Goal: Navigation & Orientation: Find specific page/section

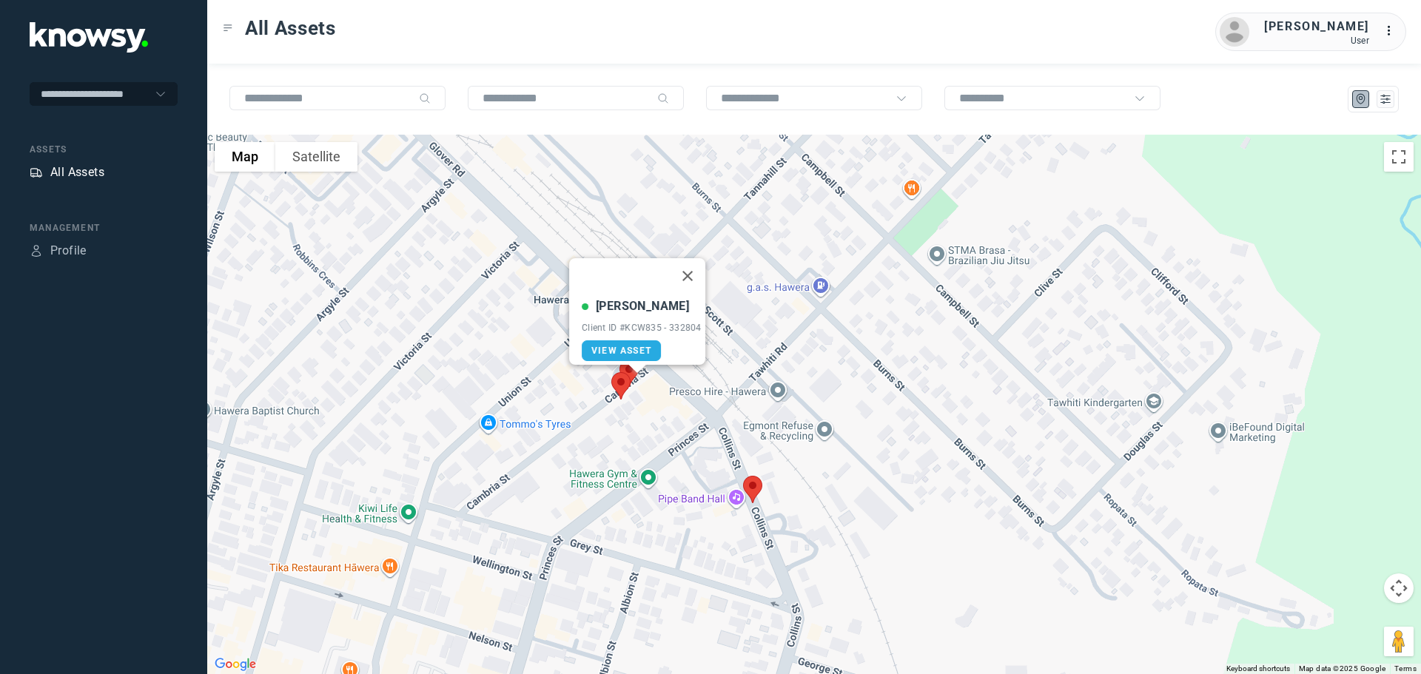
click at [82, 171] on div "All Assets" at bounding box center [77, 173] width 54 height 18
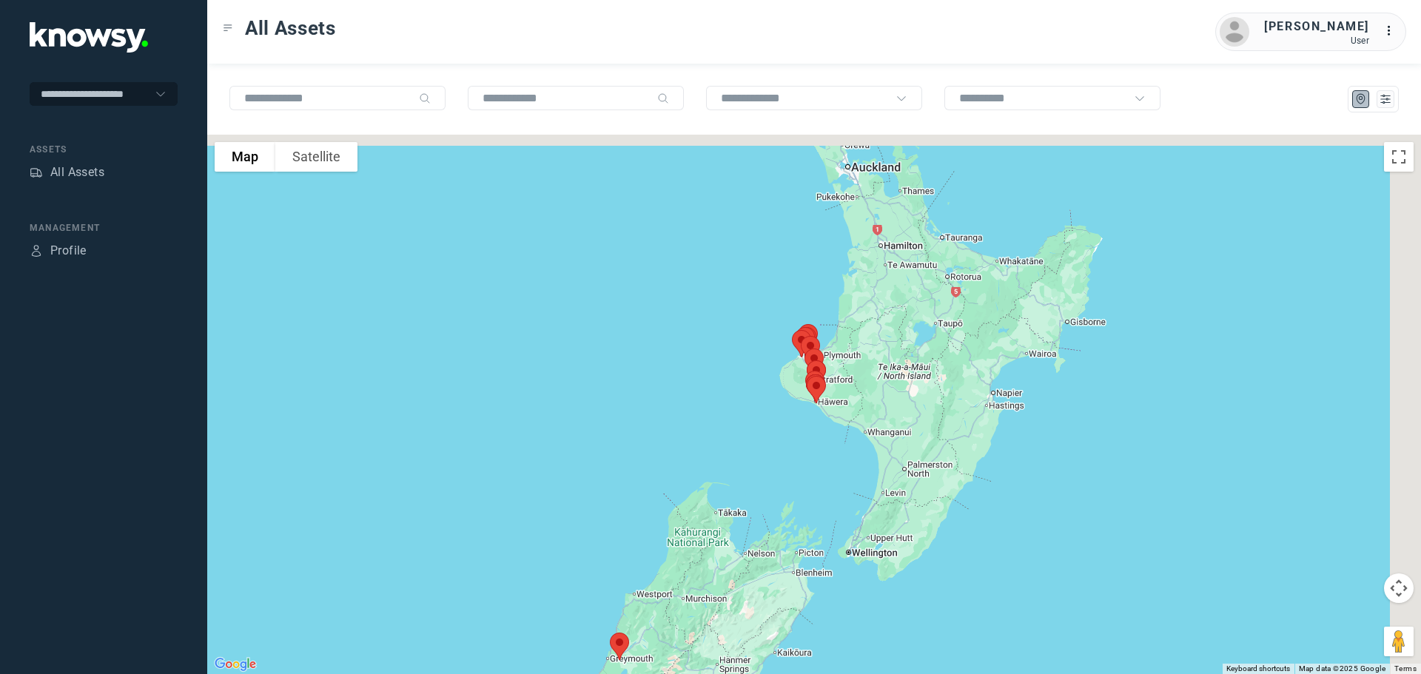
drag, startPoint x: 830, startPoint y: 333, endPoint x: 723, endPoint y: 442, distance: 152.3
click at [723, 442] on div at bounding box center [814, 405] width 1214 height 540
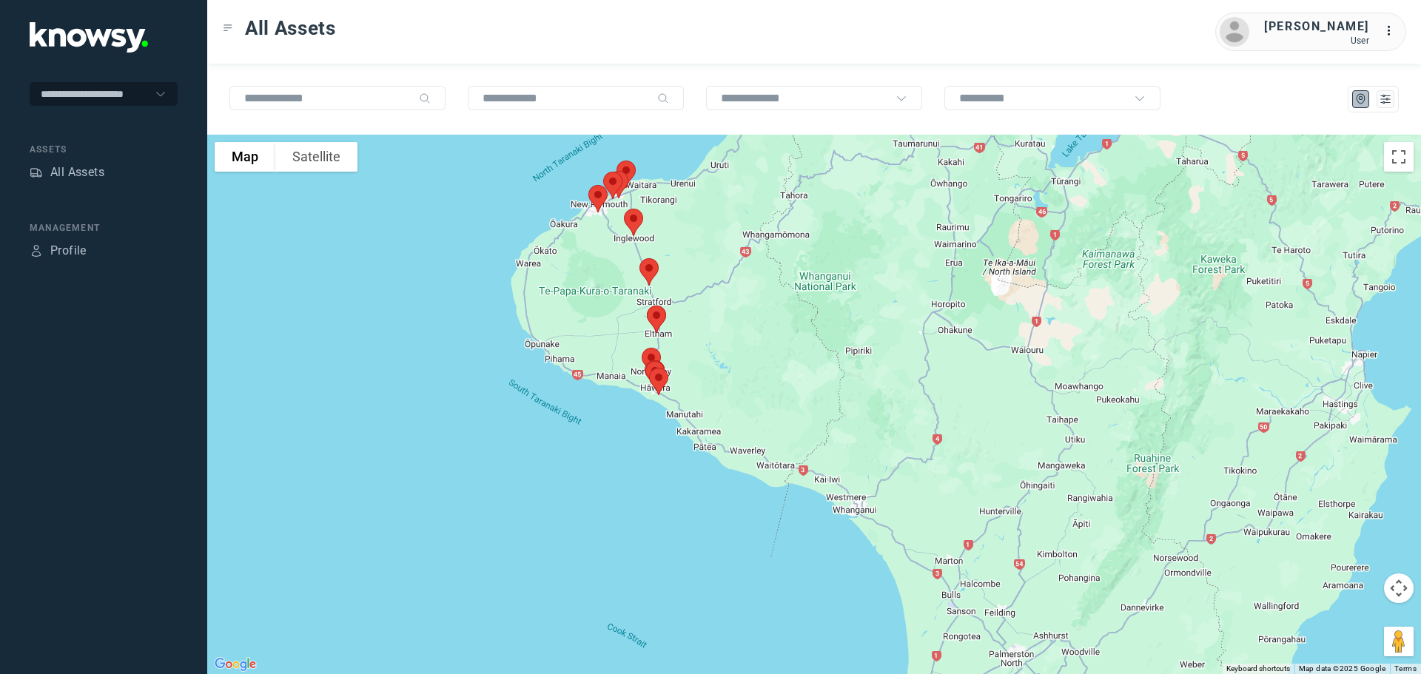
drag, startPoint x: 1010, startPoint y: 381, endPoint x: 631, endPoint y: 460, distance: 387.4
click at [631, 460] on div at bounding box center [814, 405] width 1214 height 540
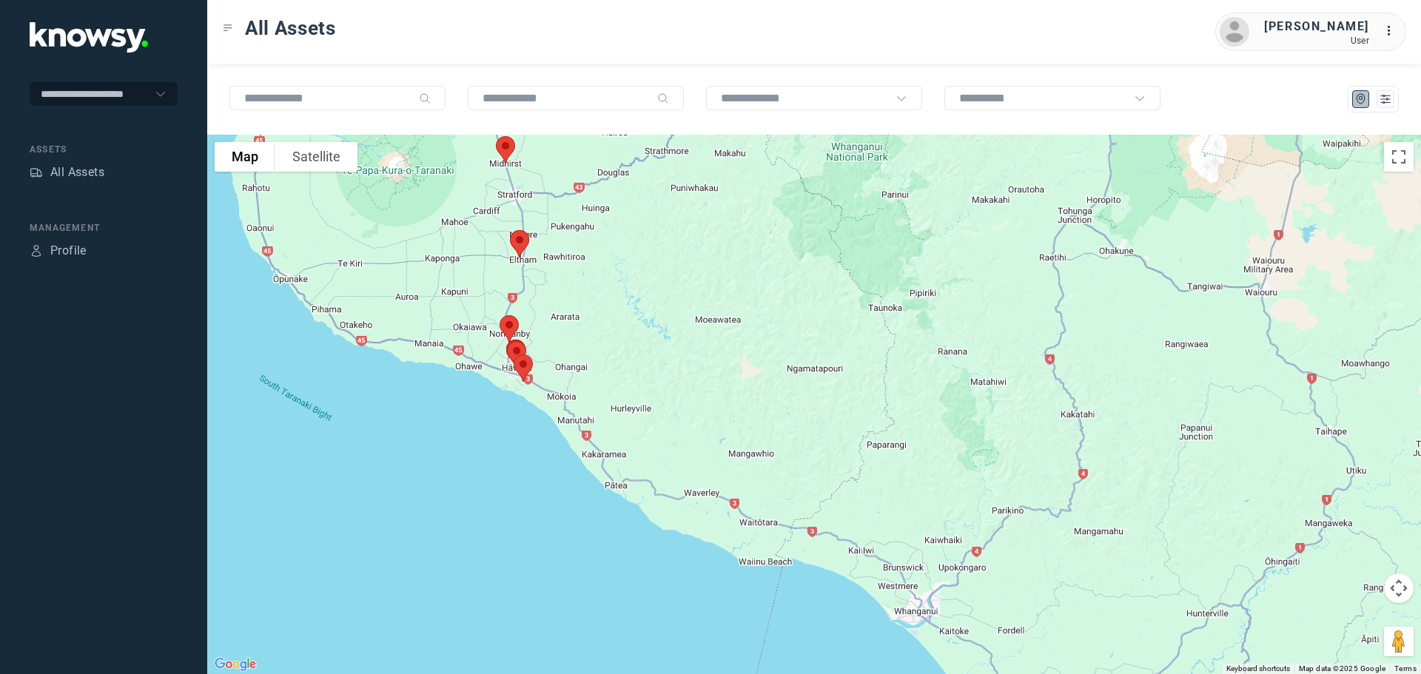
click at [516, 238] on img at bounding box center [519, 243] width 31 height 39
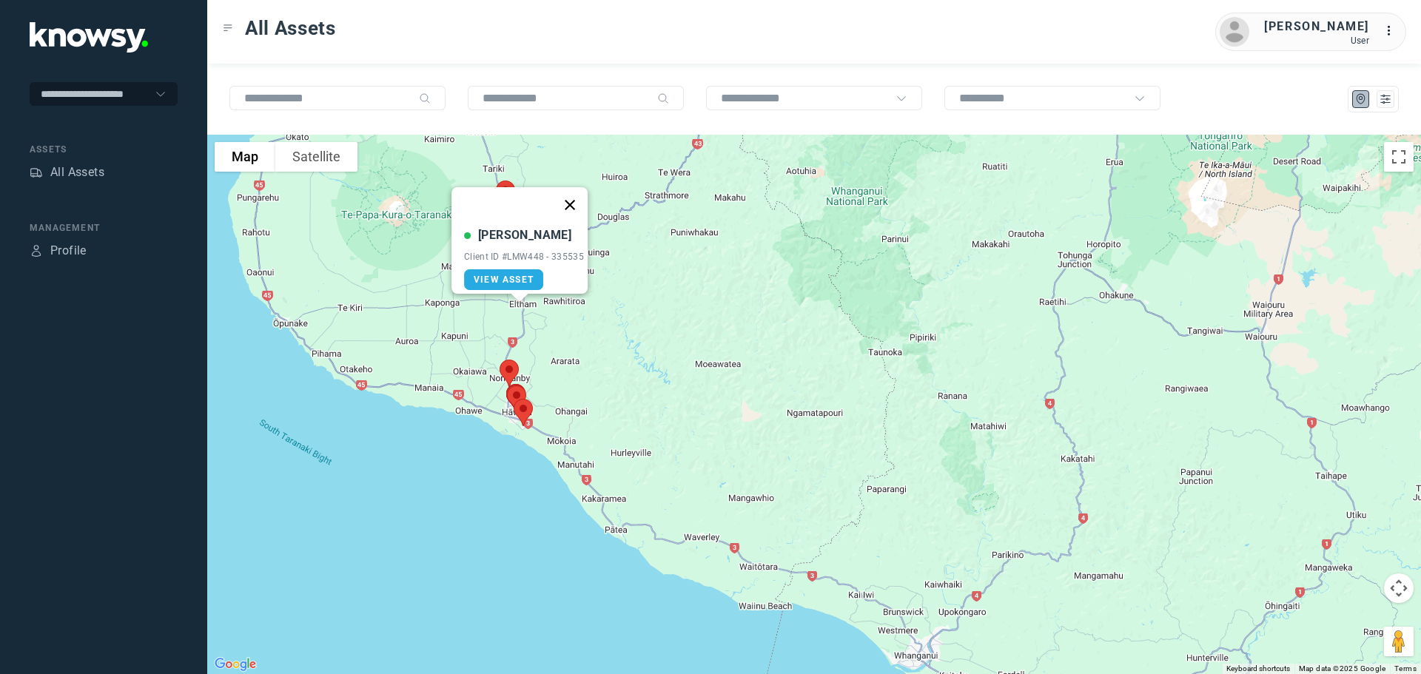
click at [580, 195] on button "Close" at bounding box center [570, 205] width 36 height 36
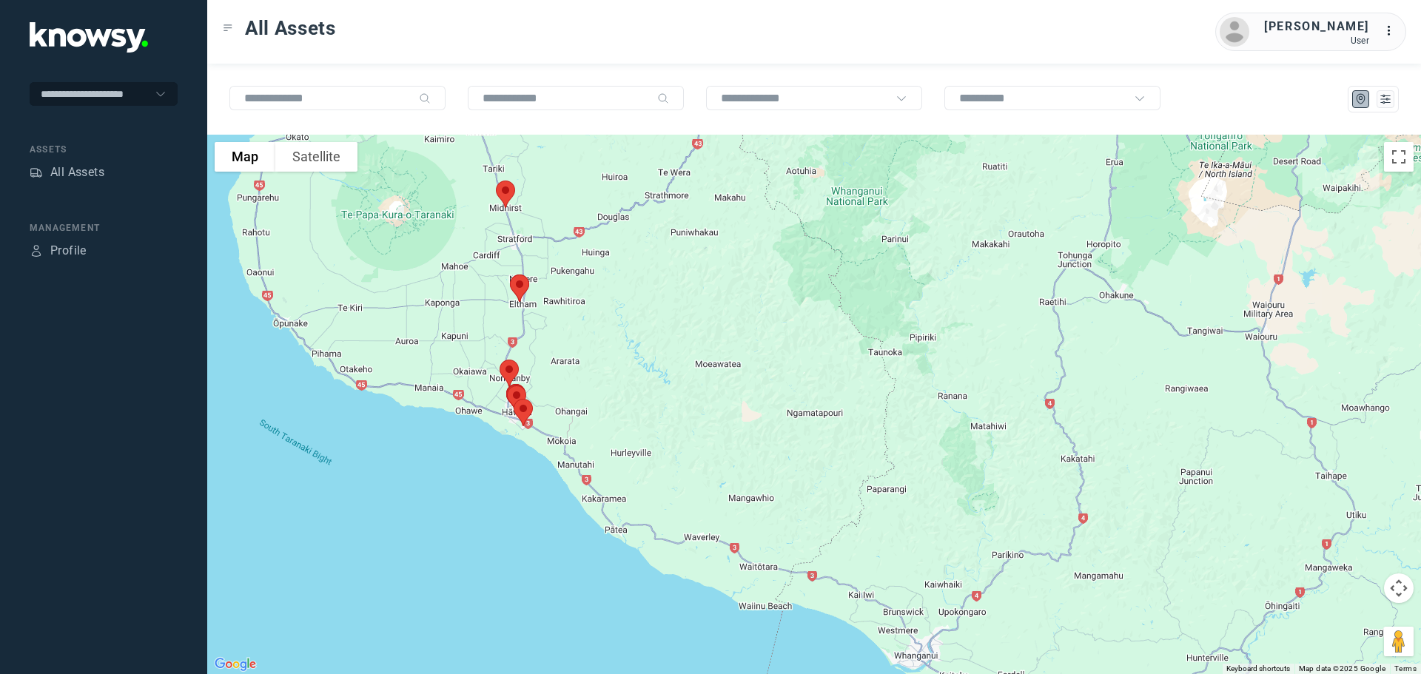
click at [509, 187] on img at bounding box center [505, 194] width 31 height 39
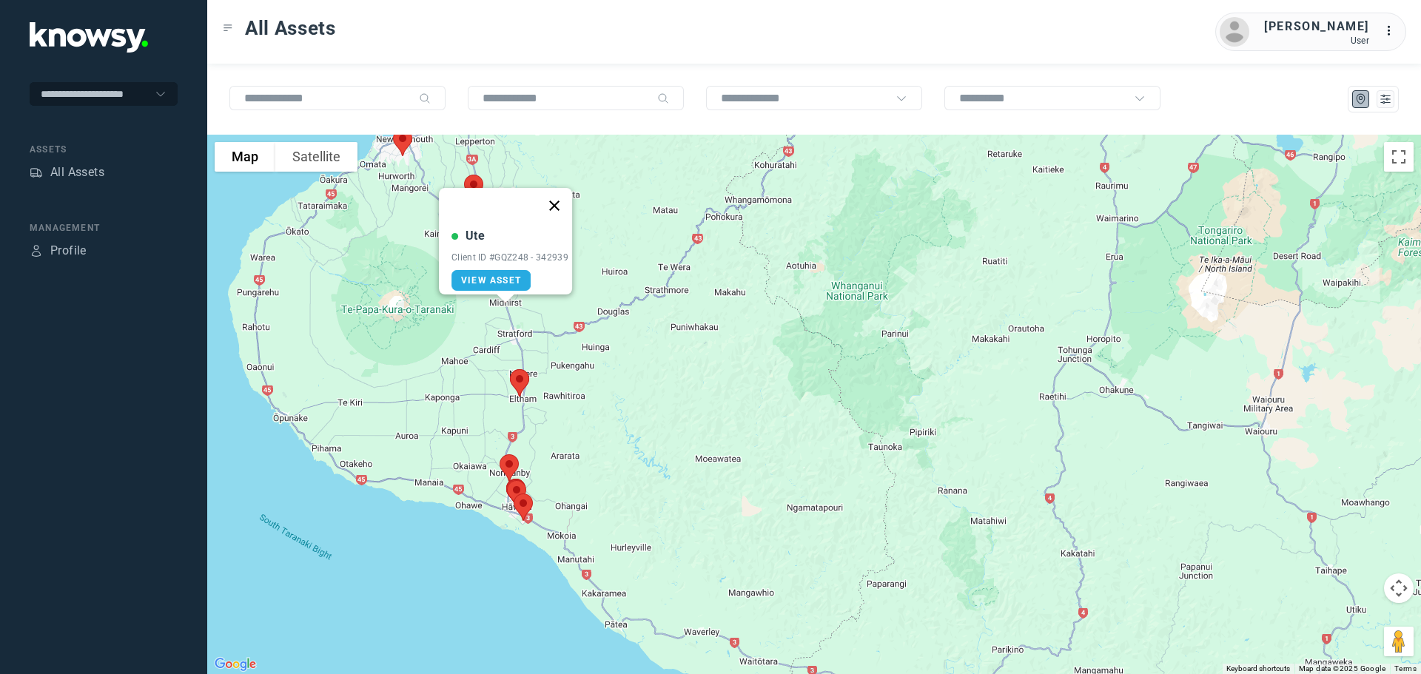
click at [557, 196] on button "Close" at bounding box center [555, 206] width 36 height 36
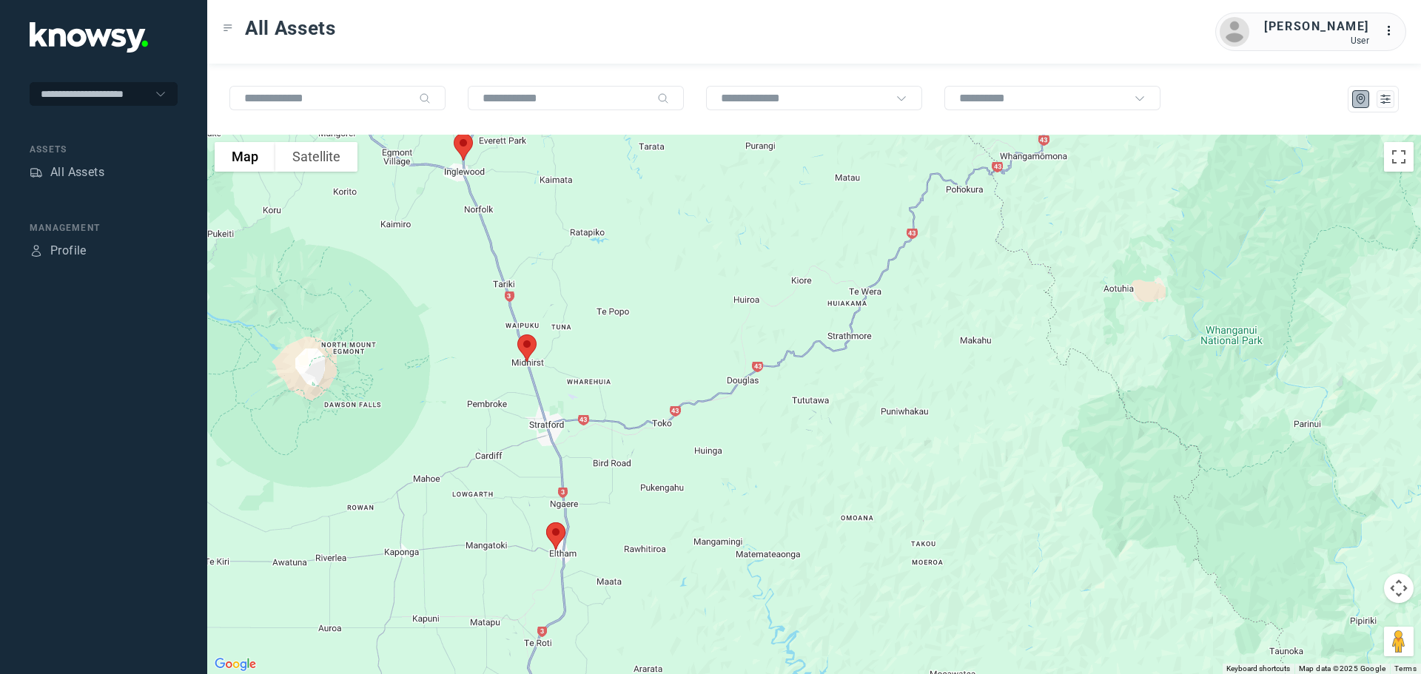
drag, startPoint x: 501, startPoint y: 265, endPoint x: 643, endPoint y: 452, distance: 234.1
click at [643, 451] on div at bounding box center [814, 405] width 1214 height 540
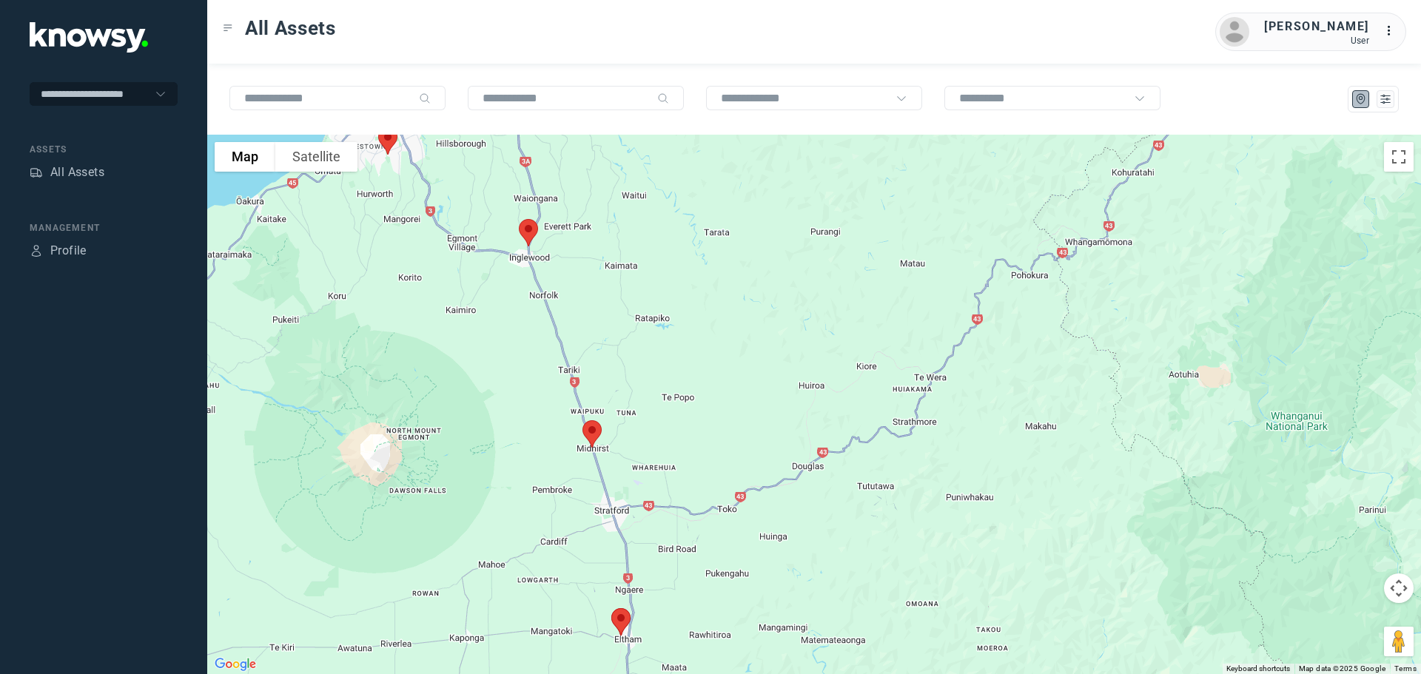
click at [524, 232] on img at bounding box center [528, 232] width 31 height 39
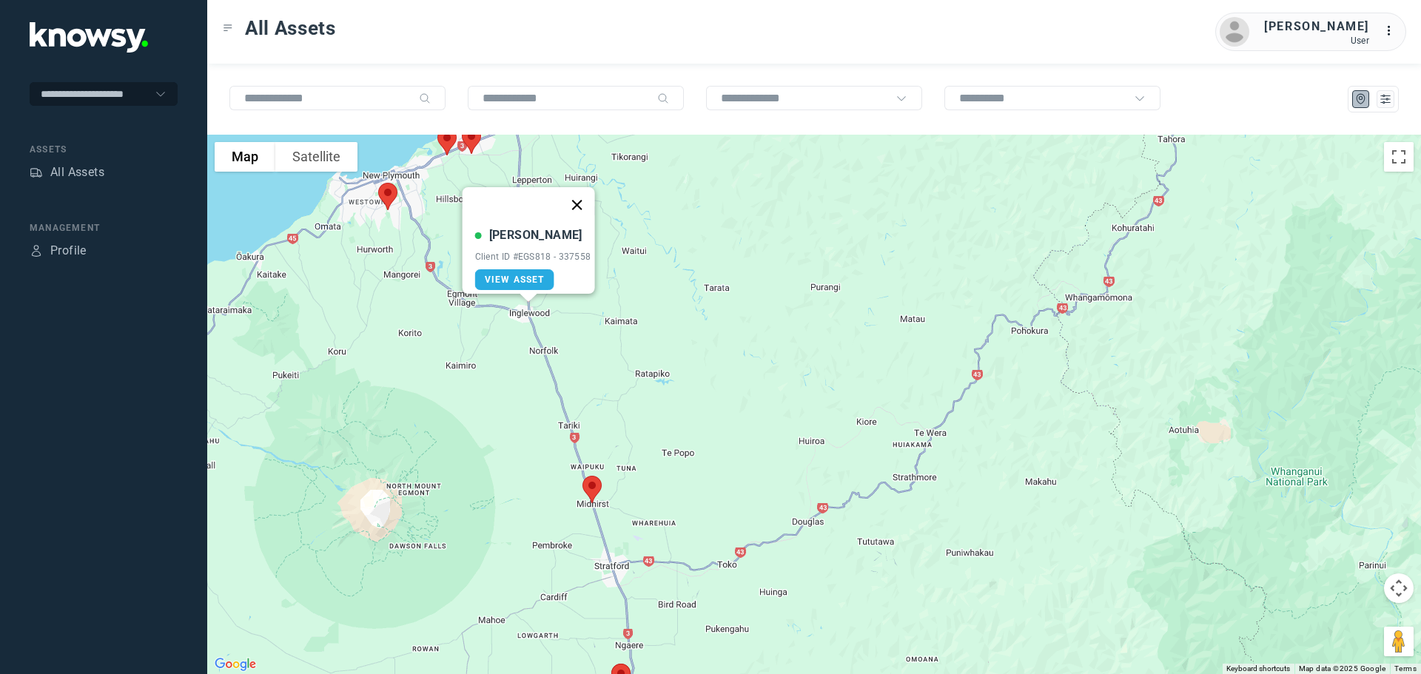
click at [583, 198] on button "Close" at bounding box center [577, 205] width 36 height 36
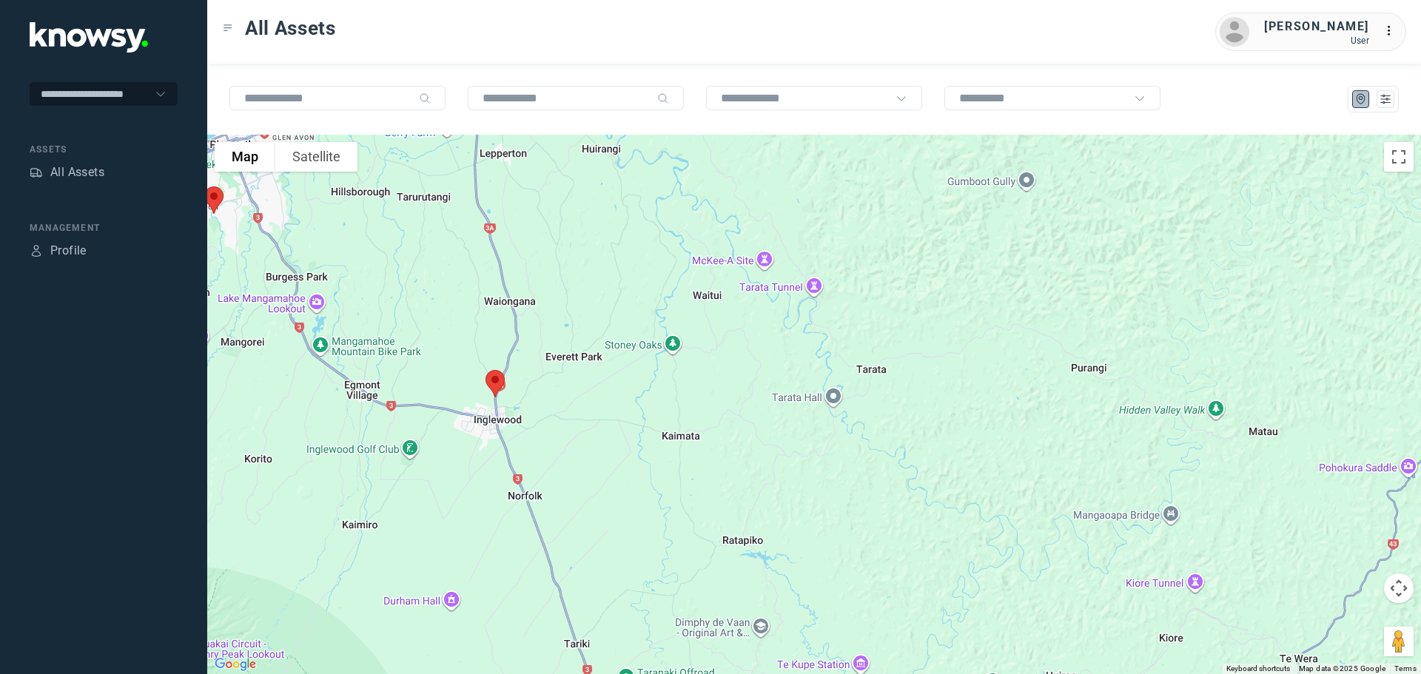
drag, startPoint x: 622, startPoint y: 309, endPoint x: 734, endPoint y: 443, distance: 174.5
click at [731, 441] on div "To navigate, press the arrow keys." at bounding box center [814, 405] width 1214 height 540
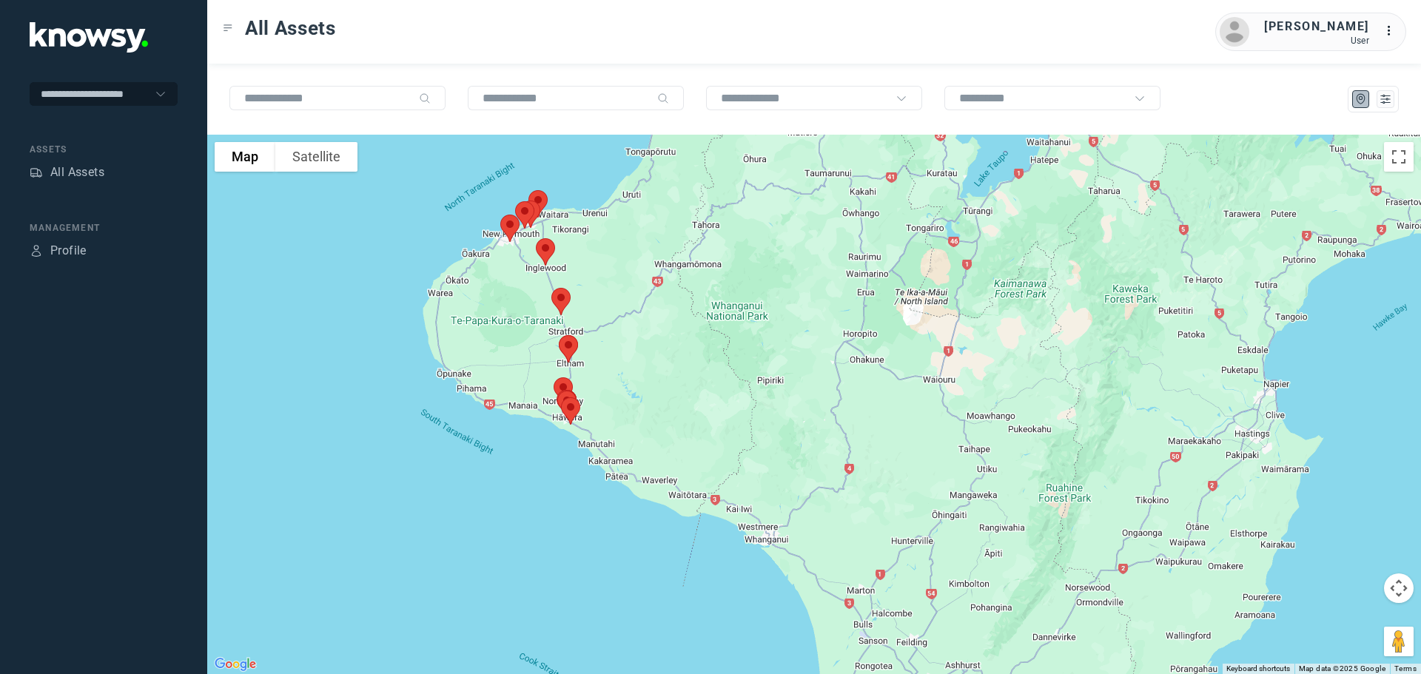
drag, startPoint x: 656, startPoint y: 511, endPoint x: 618, endPoint y: 322, distance: 192.5
click at [618, 322] on div at bounding box center [814, 405] width 1214 height 540
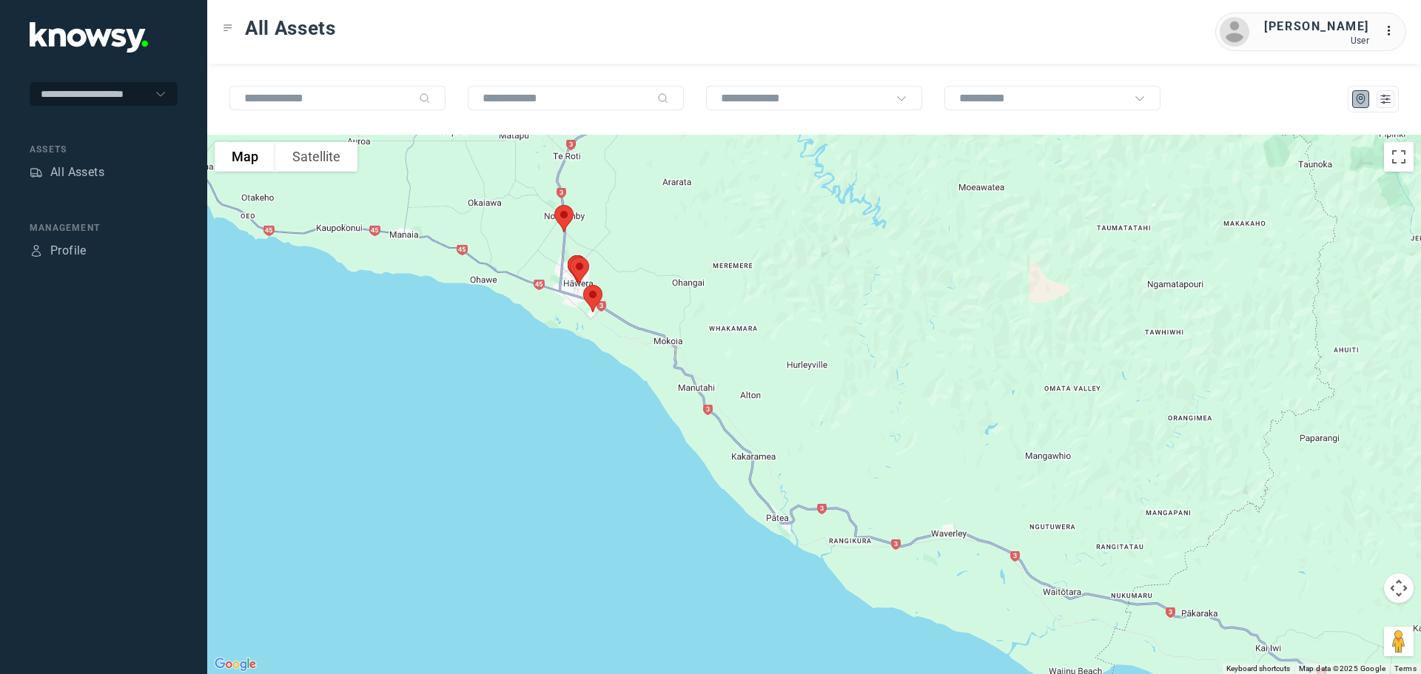
drag, startPoint x: 526, startPoint y: 245, endPoint x: 640, endPoint y: 271, distance: 116.2
click at [641, 272] on div at bounding box center [814, 405] width 1214 height 540
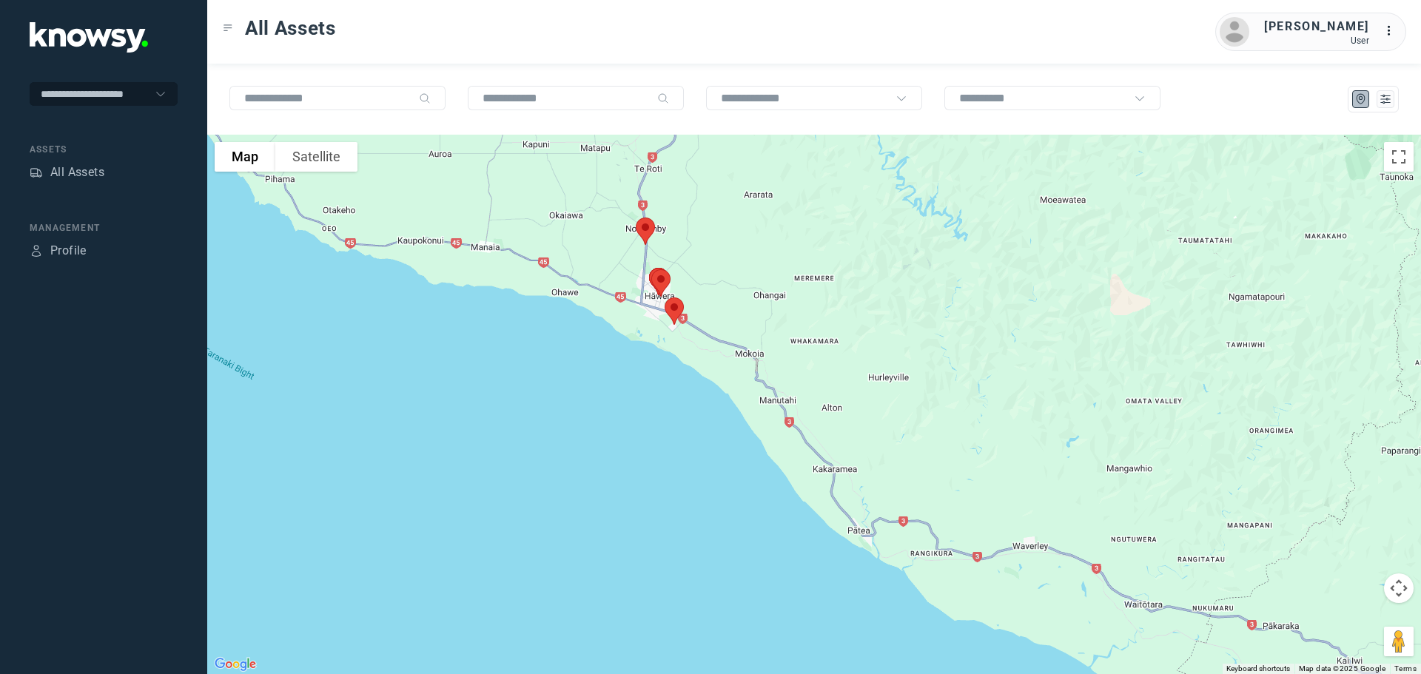
click at [641, 229] on img at bounding box center [645, 231] width 31 height 39
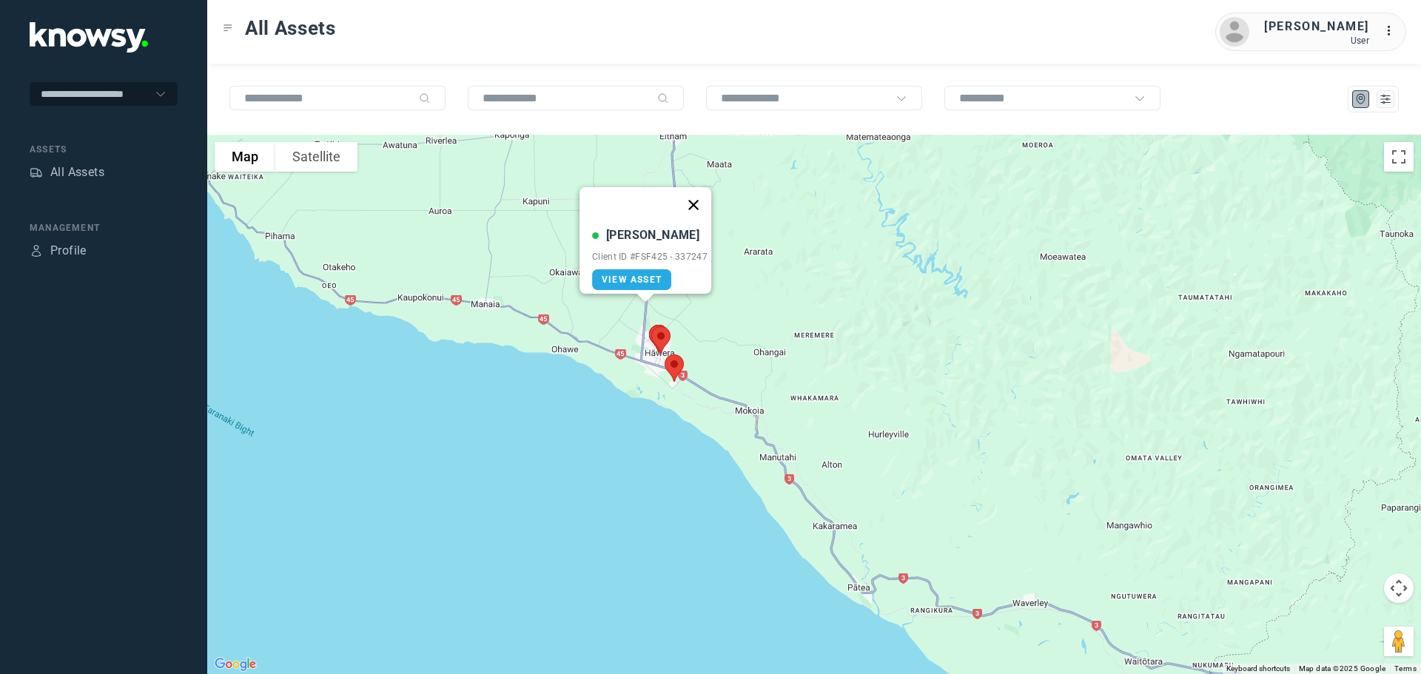
click at [699, 195] on button "Close" at bounding box center [694, 205] width 36 height 36
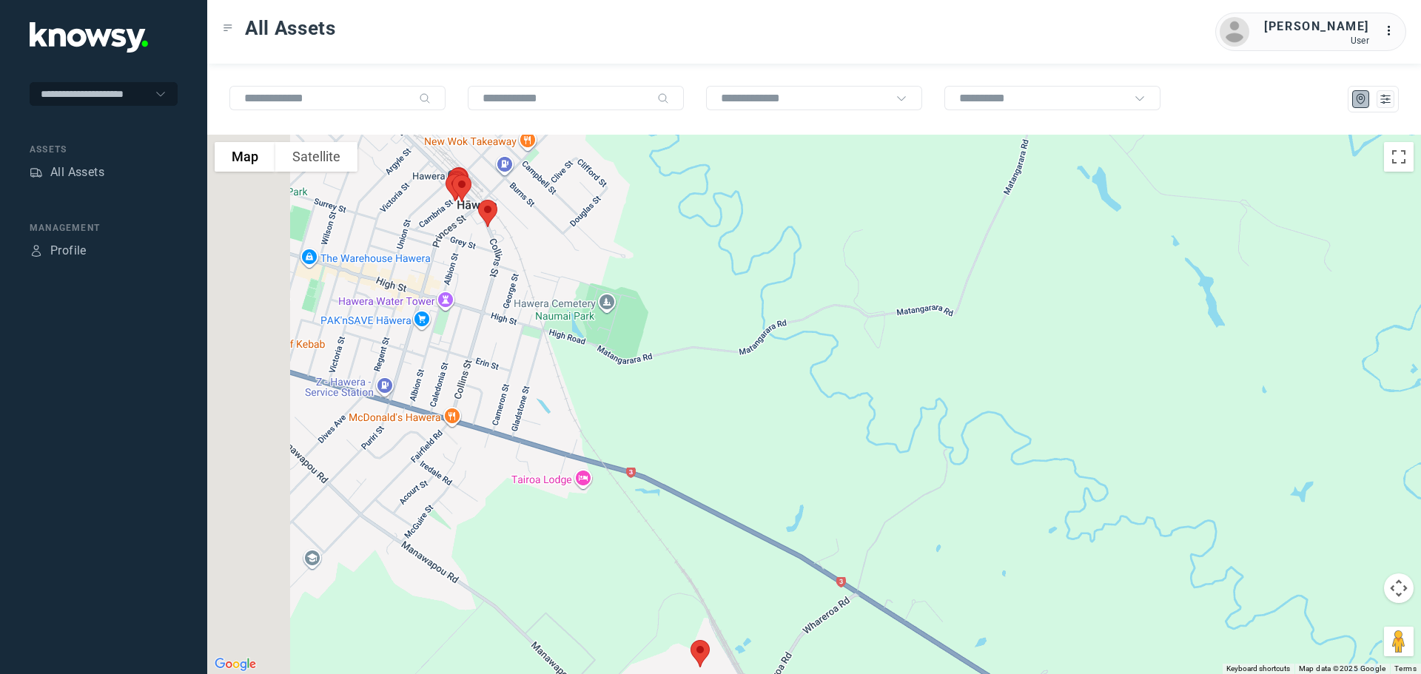
drag, startPoint x: 580, startPoint y: 313, endPoint x: 680, endPoint y: 431, distance: 153.9
click at [679, 430] on div at bounding box center [814, 405] width 1214 height 540
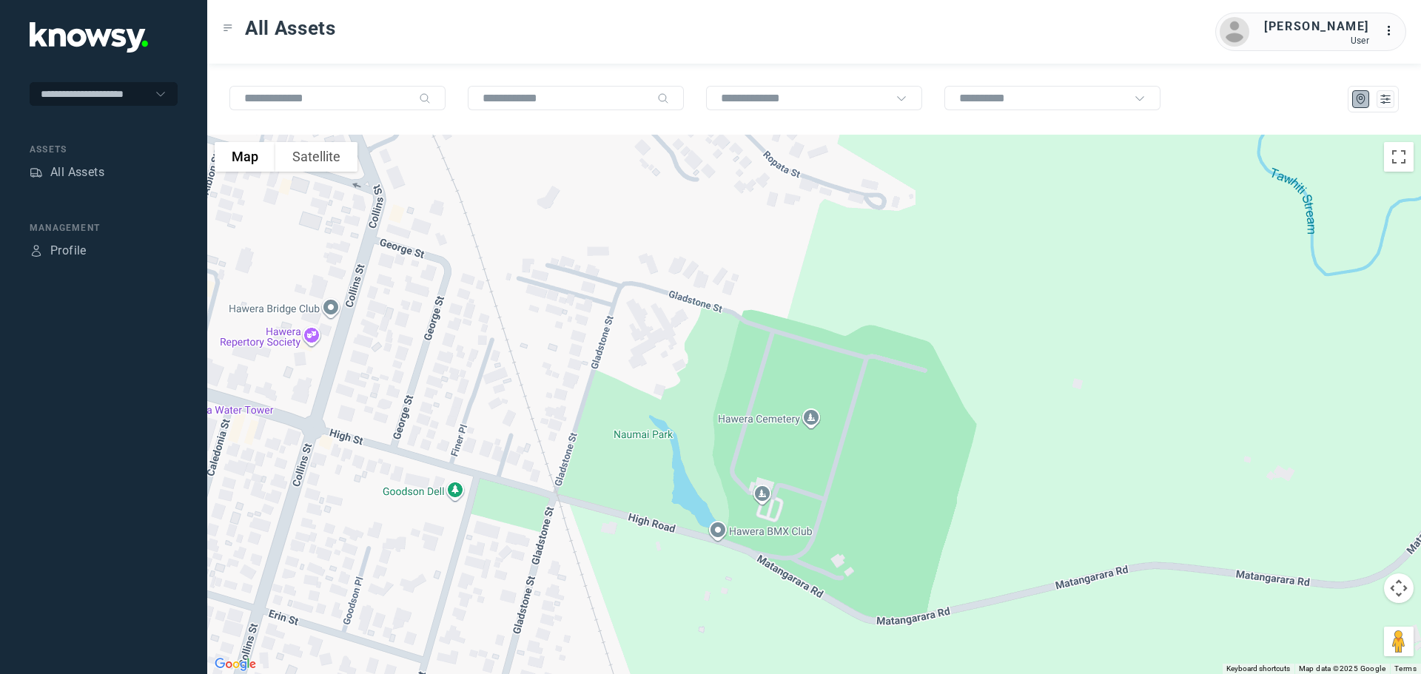
drag, startPoint x: 575, startPoint y: 300, endPoint x: 742, endPoint y: 580, distance: 325.7
click at [742, 580] on div at bounding box center [814, 405] width 1214 height 540
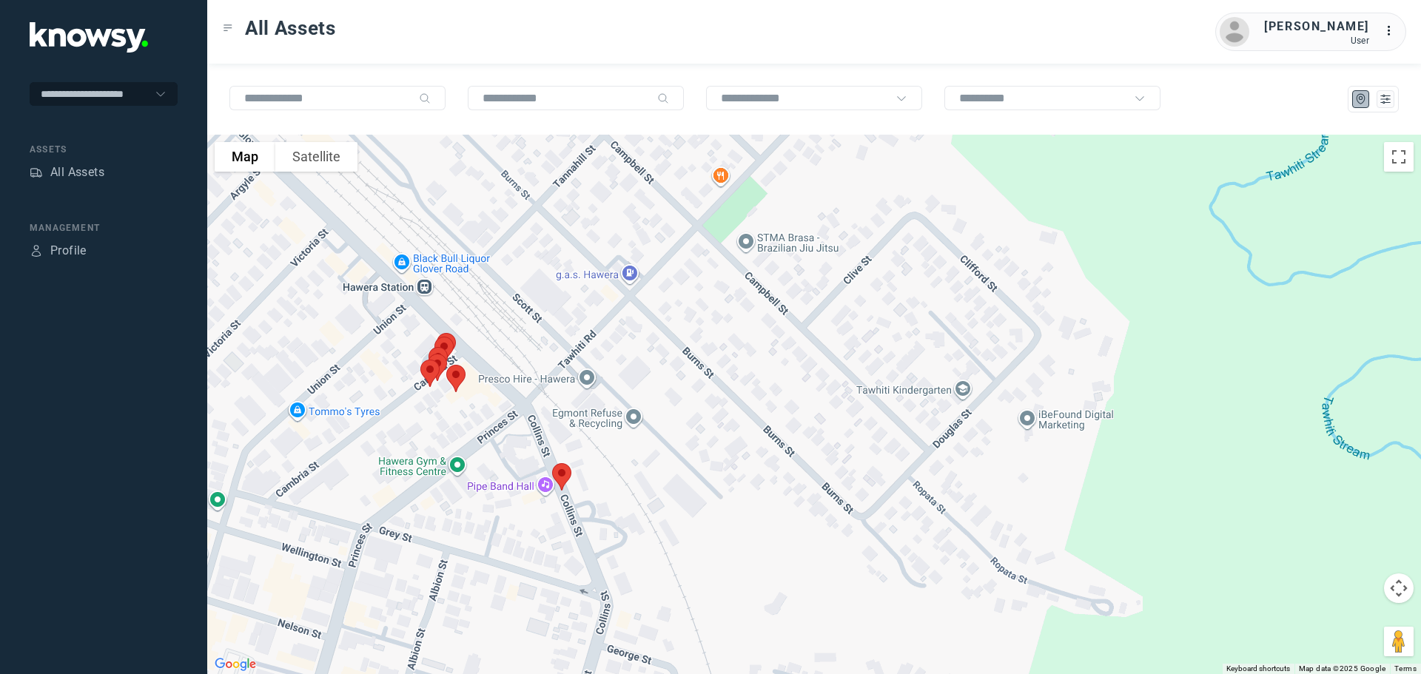
click at [564, 469] on img at bounding box center [561, 477] width 31 height 39
click at [612, 383] on button "Close" at bounding box center [610, 394] width 36 height 36
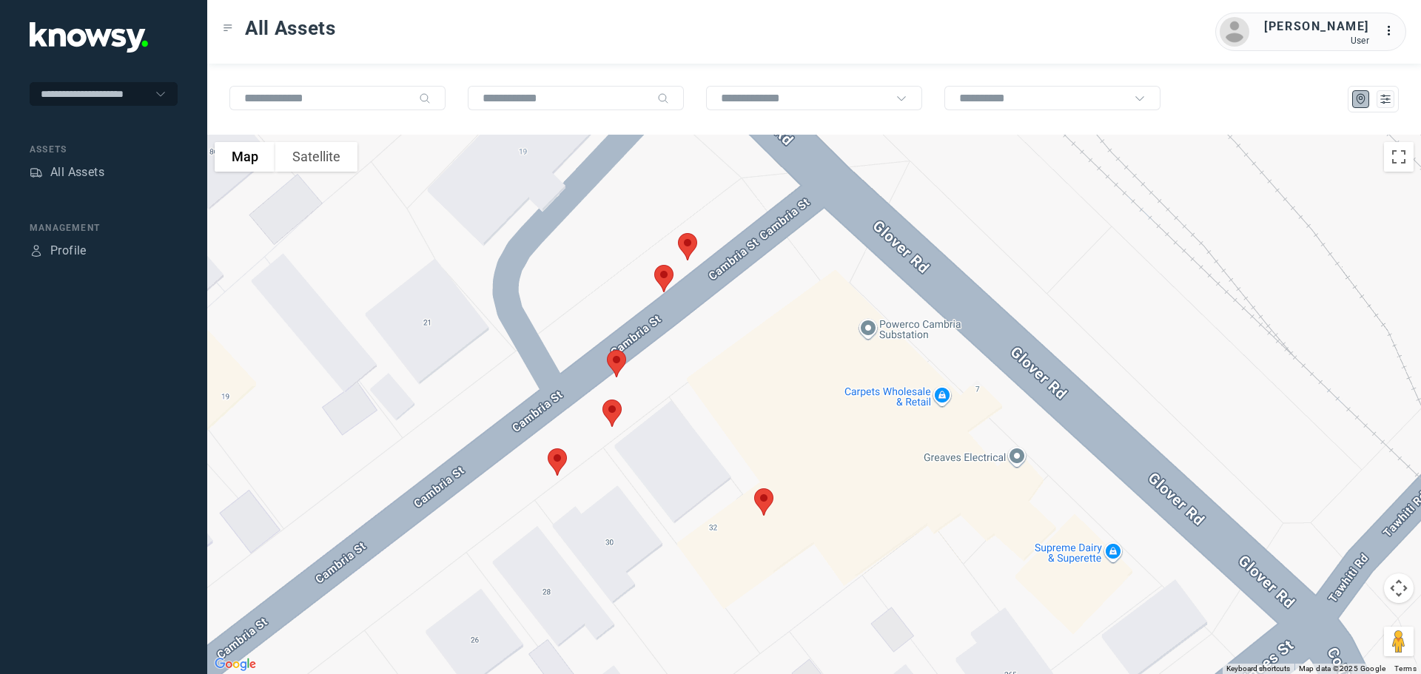
drag, startPoint x: 492, startPoint y: 353, endPoint x: 820, endPoint y: 549, distance: 382.2
click at [818, 548] on div at bounding box center [814, 405] width 1214 height 540
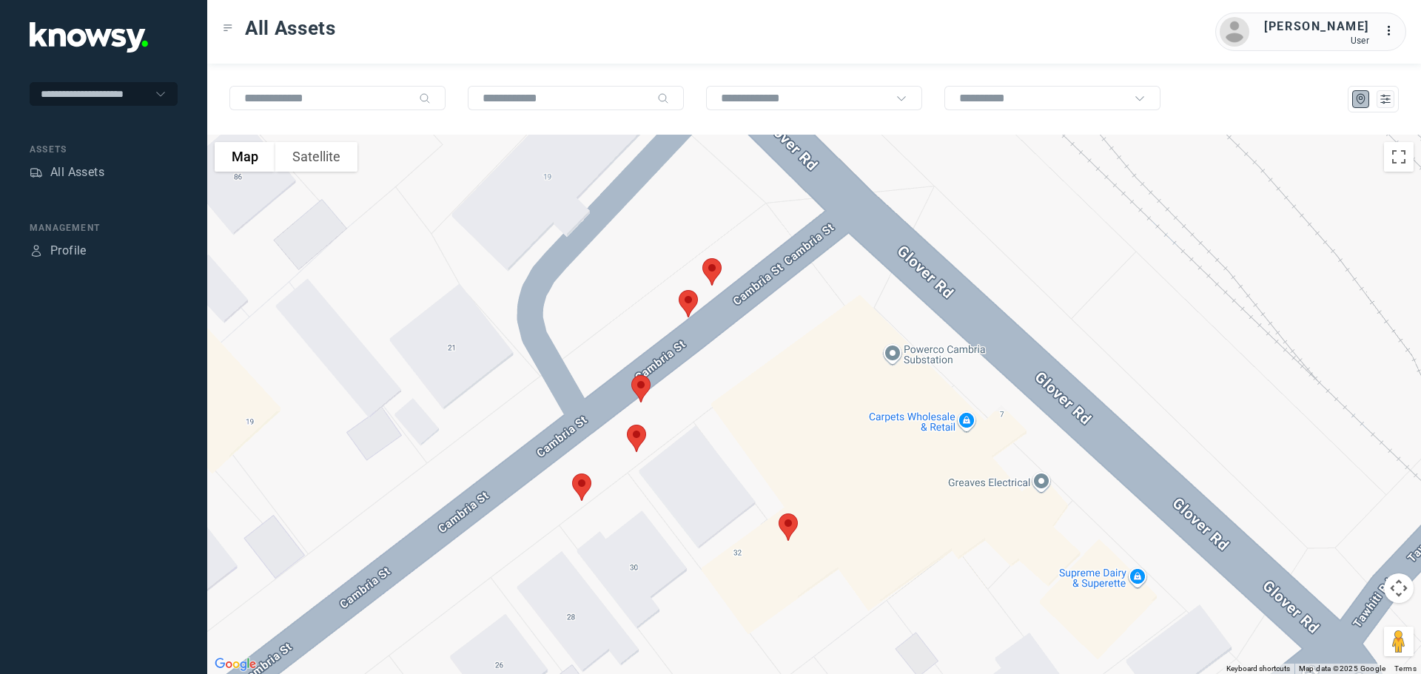
click at [717, 269] on img at bounding box center [712, 271] width 31 height 39
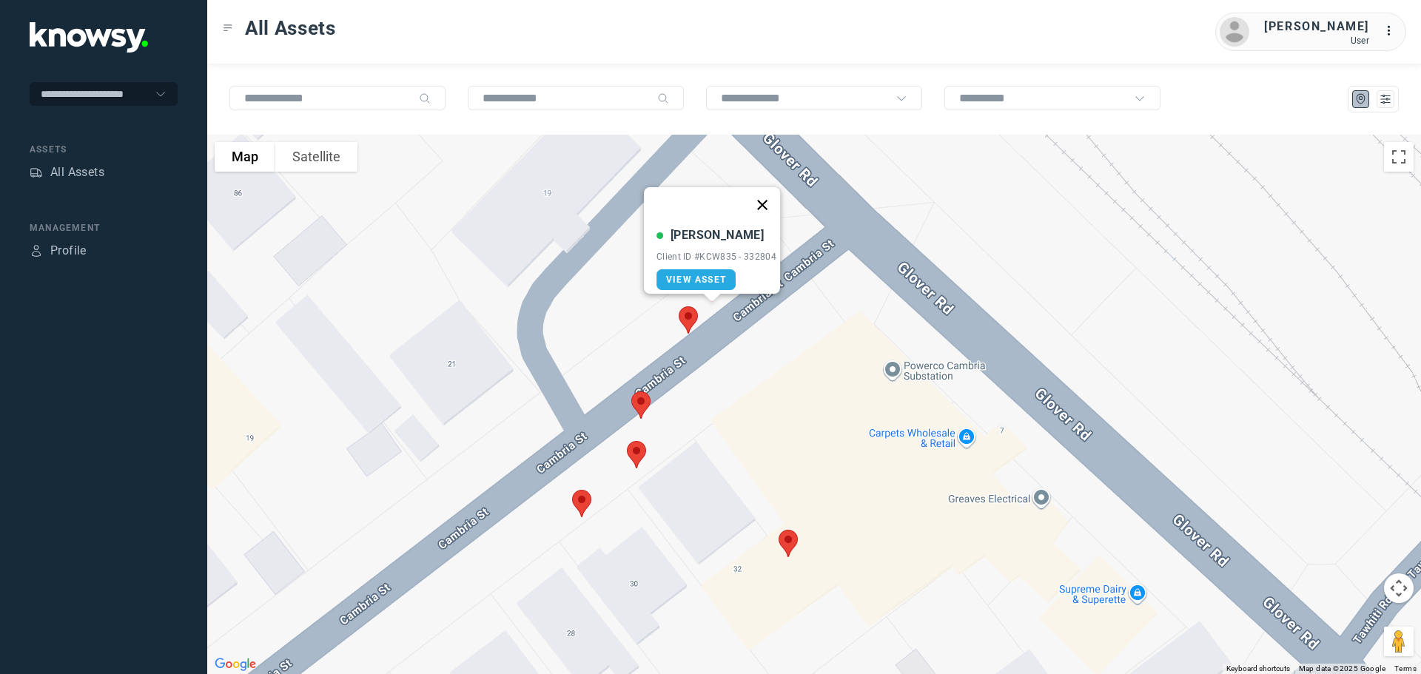
click at [773, 192] on button "Close" at bounding box center [763, 205] width 36 height 36
click at [687, 310] on img at bounding box center [688, 320] width 31 height 39
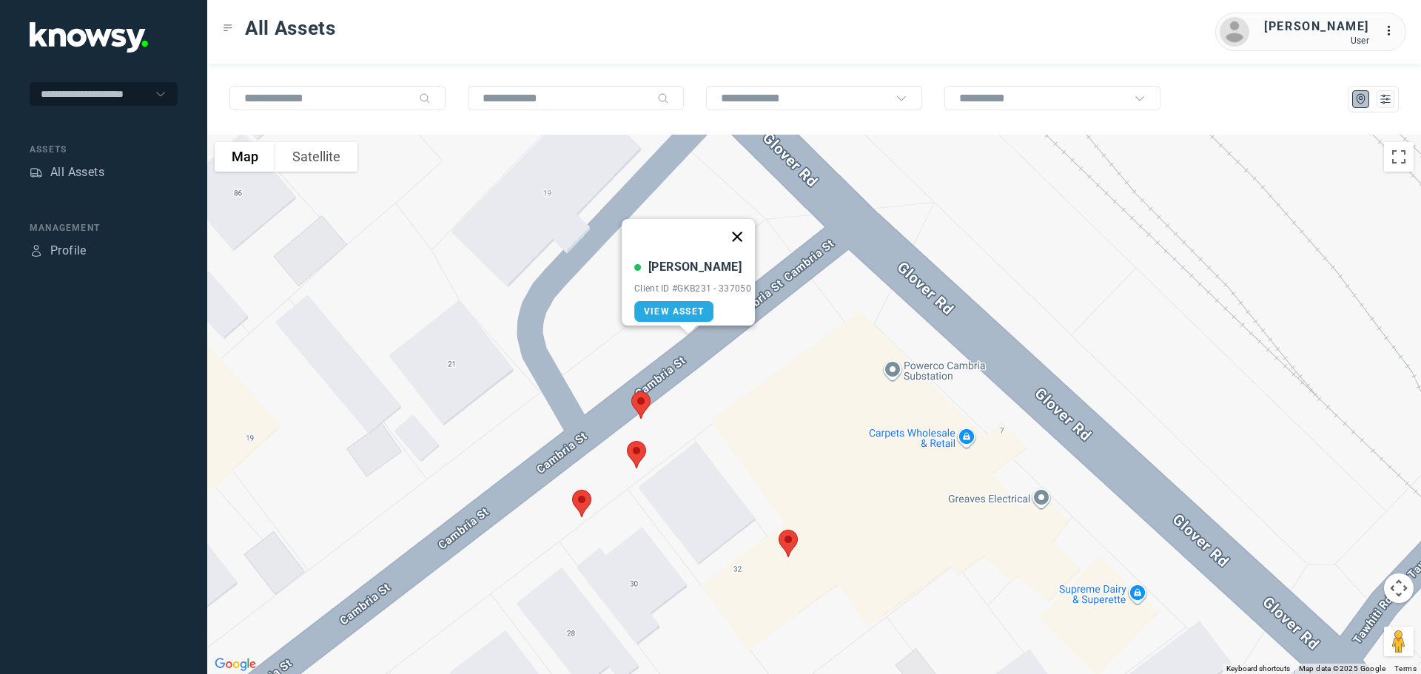
click at [740, 227] on button "Close" at bounding box center [738, 237] width 36 height 36
click at [646, 404] on img at bounding box center [641, 405] width 31 height 39
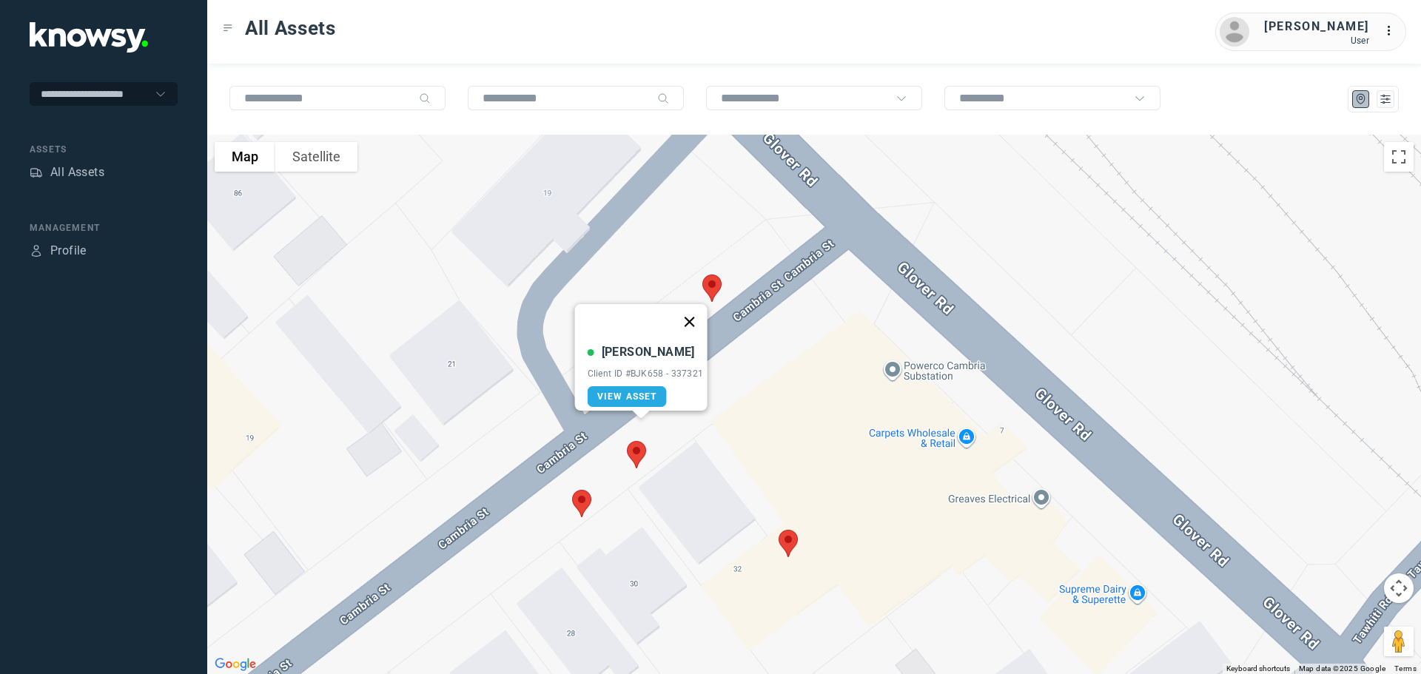
click at [699, 312] on button "Close" at bounding box center [689, 322] width 36 height 36
click at [638, 453] on img at bounding box center [636, 454] width 31 height 39
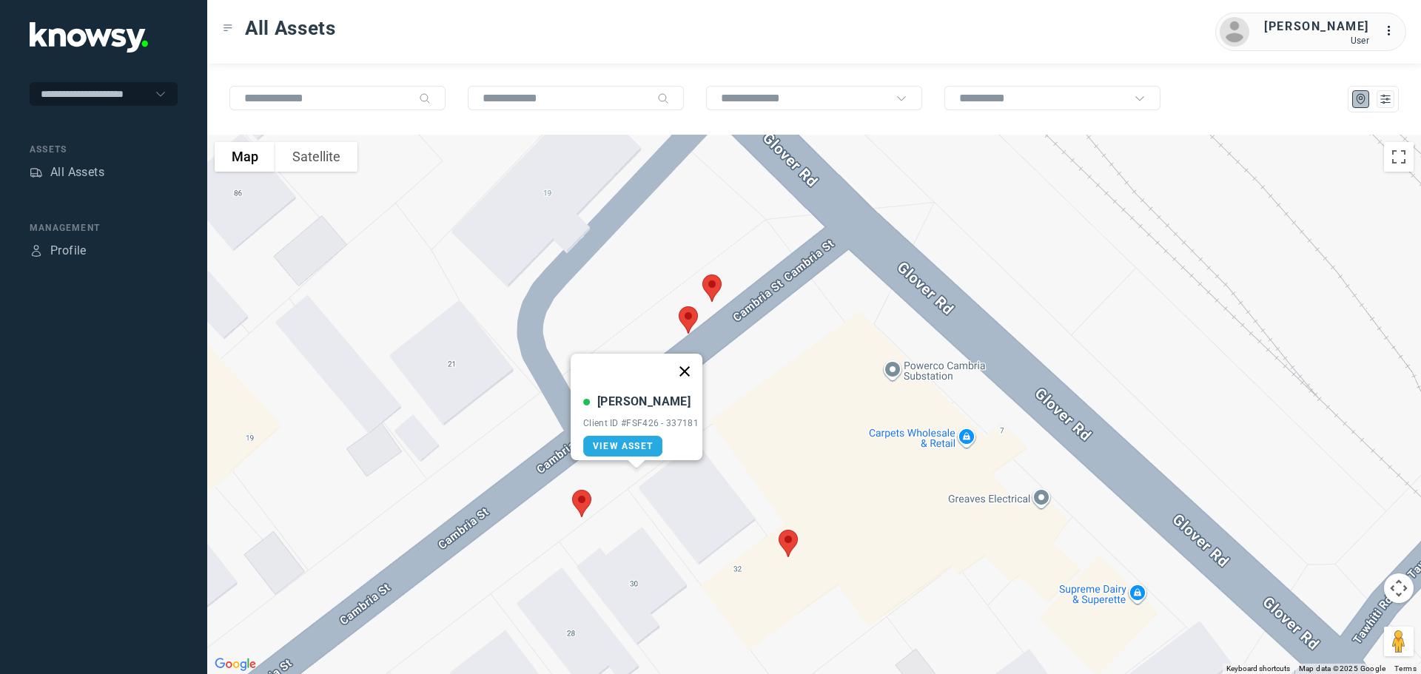
click at [694, 361] on button "Close" at bounding box center [685, 372] width 36 height 36
click at [580, 504] on img at bounding box center [581, 503] width 31 height 39
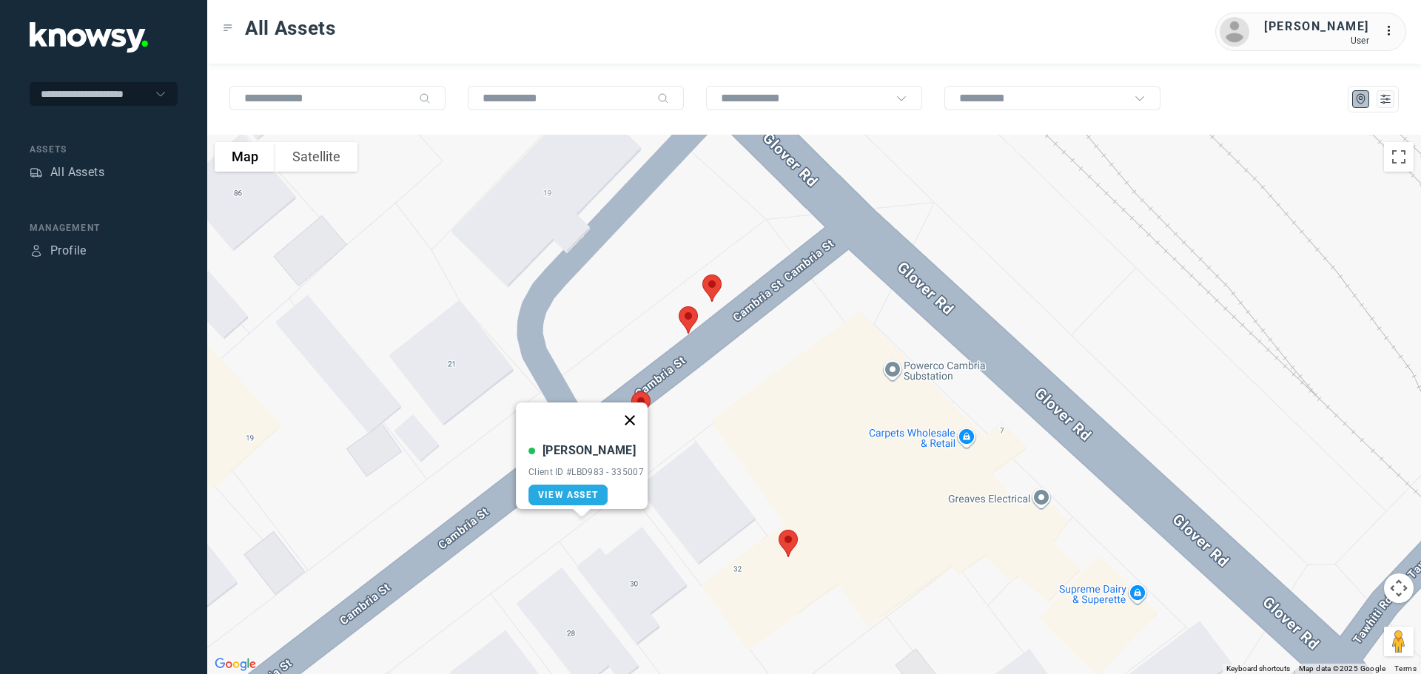
click at [639, 410] on button "Close" at bounding box center [630, 421] width 36 height 36
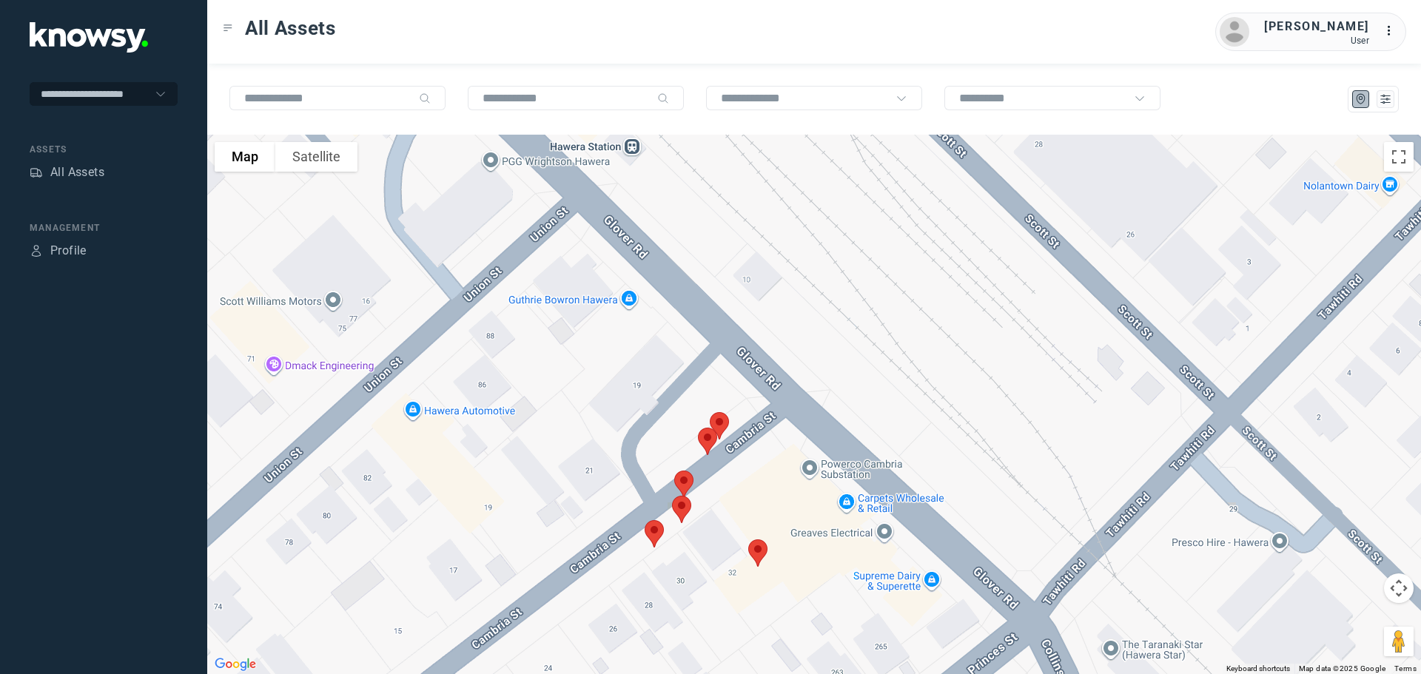
drag, startPoint x: 559, startPoint y: 296, endPoint x: 645, endPoint y: 498, distance: 219.6
click at [645, 498] on div "To navigate, press the arrow keys." at bounding box center [814, 405] width 1214 height 540
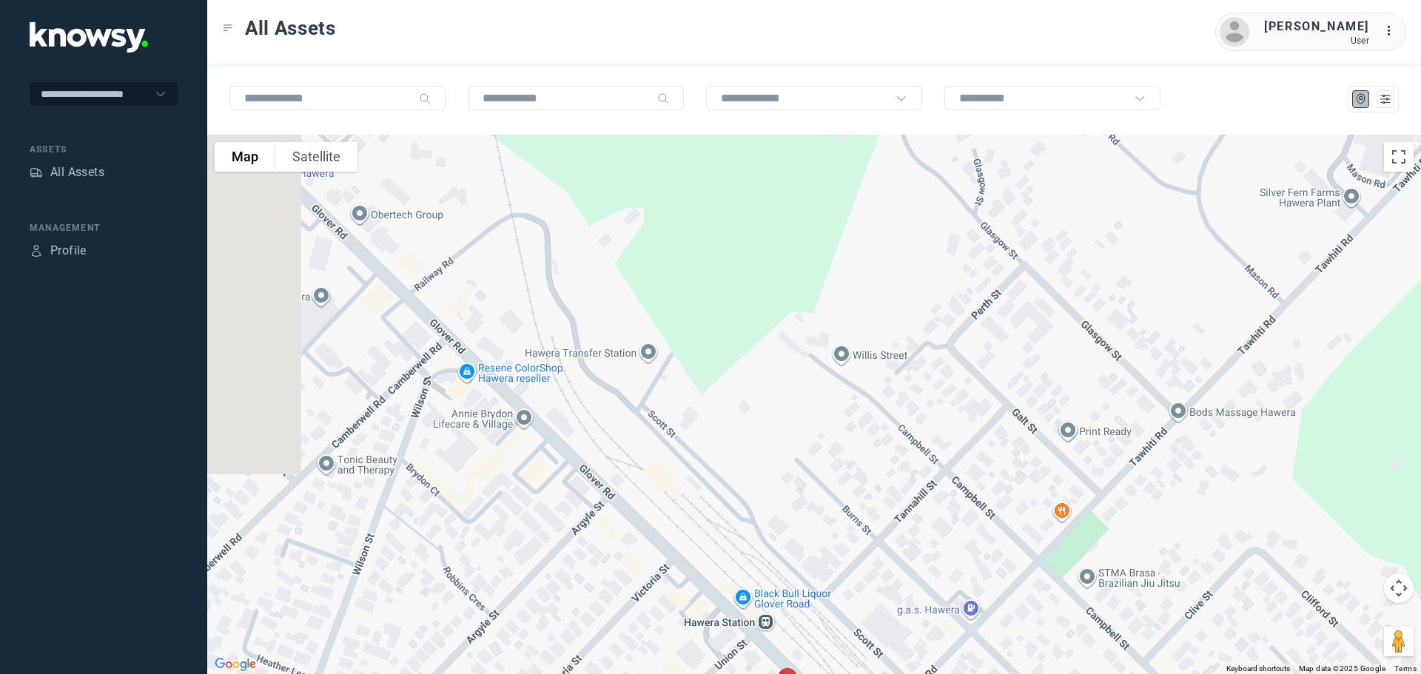
drag, startPoint x: 547, startPoint y: 356, endPoint x: 662, endPoint y: 517, distance: 198.0
click at [662, 517] on div at bounding box center [814, 405] width 1214 height 540
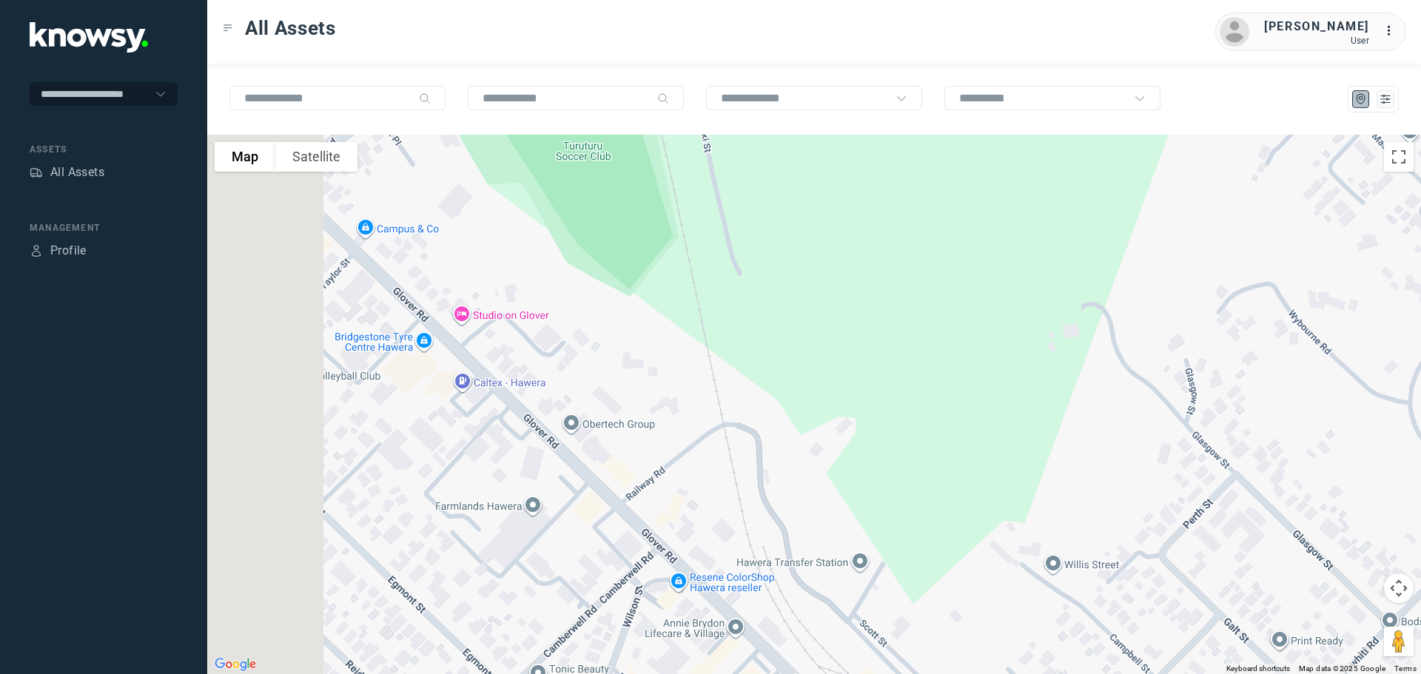
drag, startPoint x: 615, startPoint y: 425, endPoint x: 695, endPoint y: 503, distance: 111.5
click at [695, 503] on div at bounding box center [814, 405] width 1214 height 540
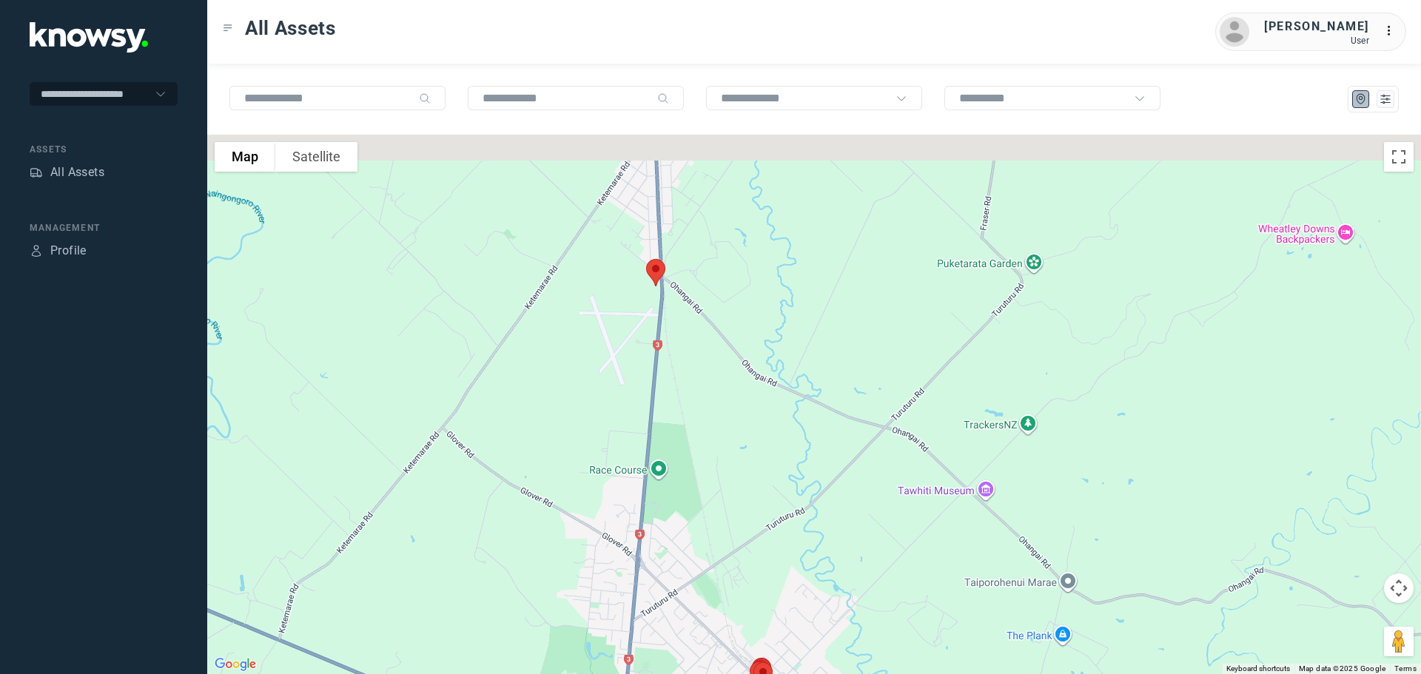
drag, startPoint x: 492, startPoint y: 372, endPoint x: 616, endPoint y: 549, distance: 216.3
click at [616, 549] on div at bounding box center [814, 405] width 1214 height 540
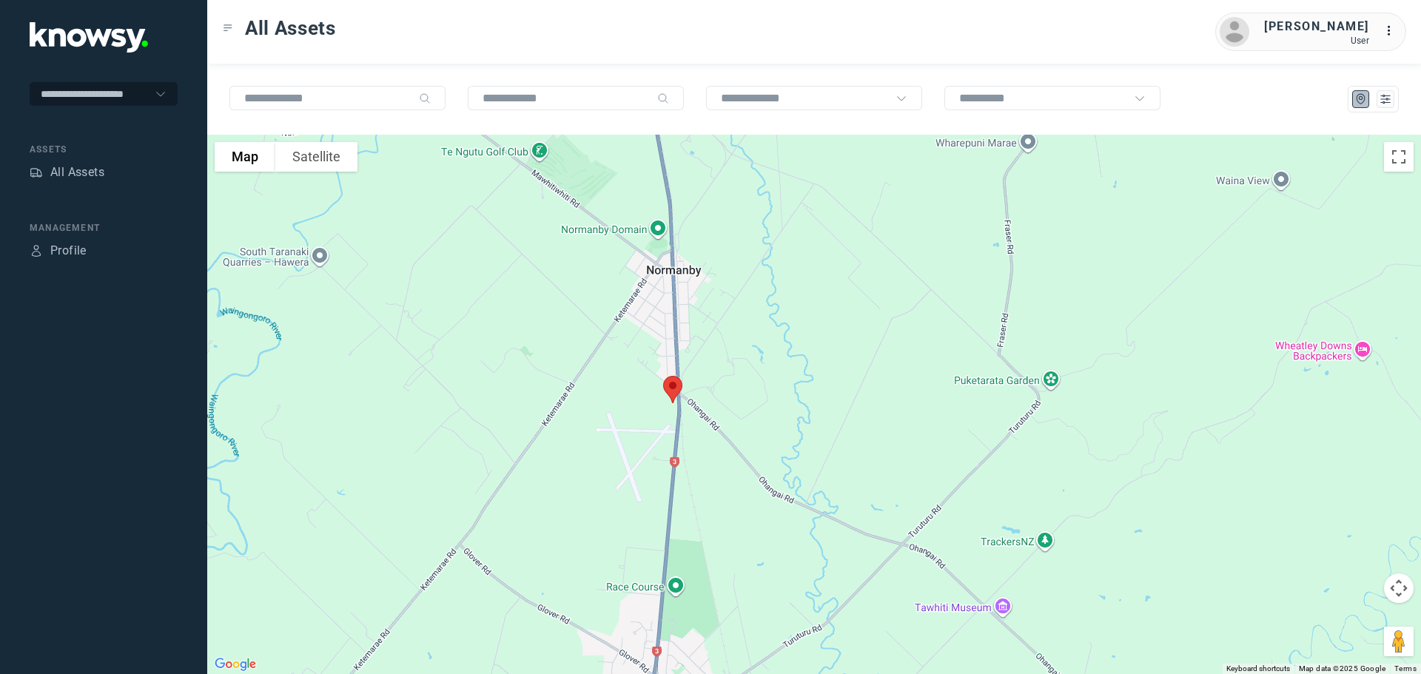
drag, startPoint x: 654, startPoint y: 274, endPoint x: 637, endPoint y: 477, distance: 203.5
click at [637, 477] on div at bounding box center [814, 405] width 1214 height 540
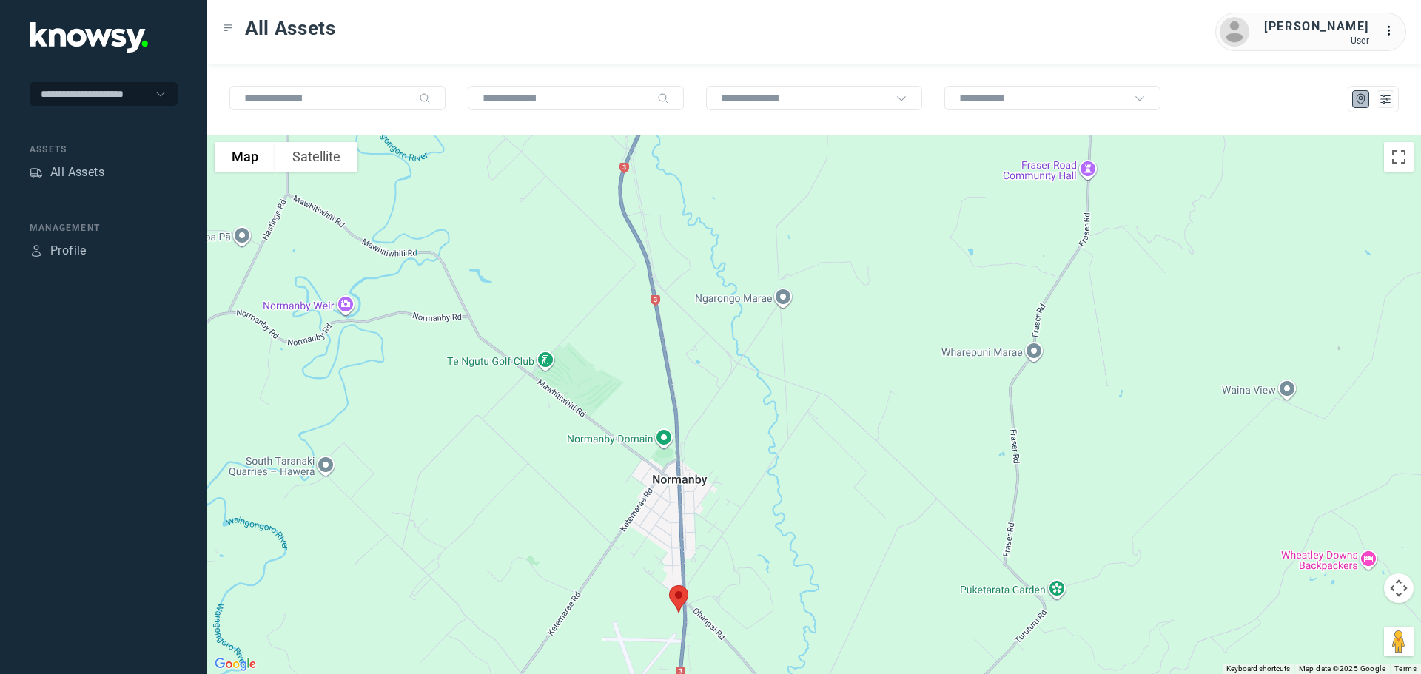
drag, startPoint x: 620, startPoint y: 401, endPoint x: 657, endPoint y: 543, distance: 146.7
click at [657, 543] on div at bounding box center [814, 405] width 1214 height 540
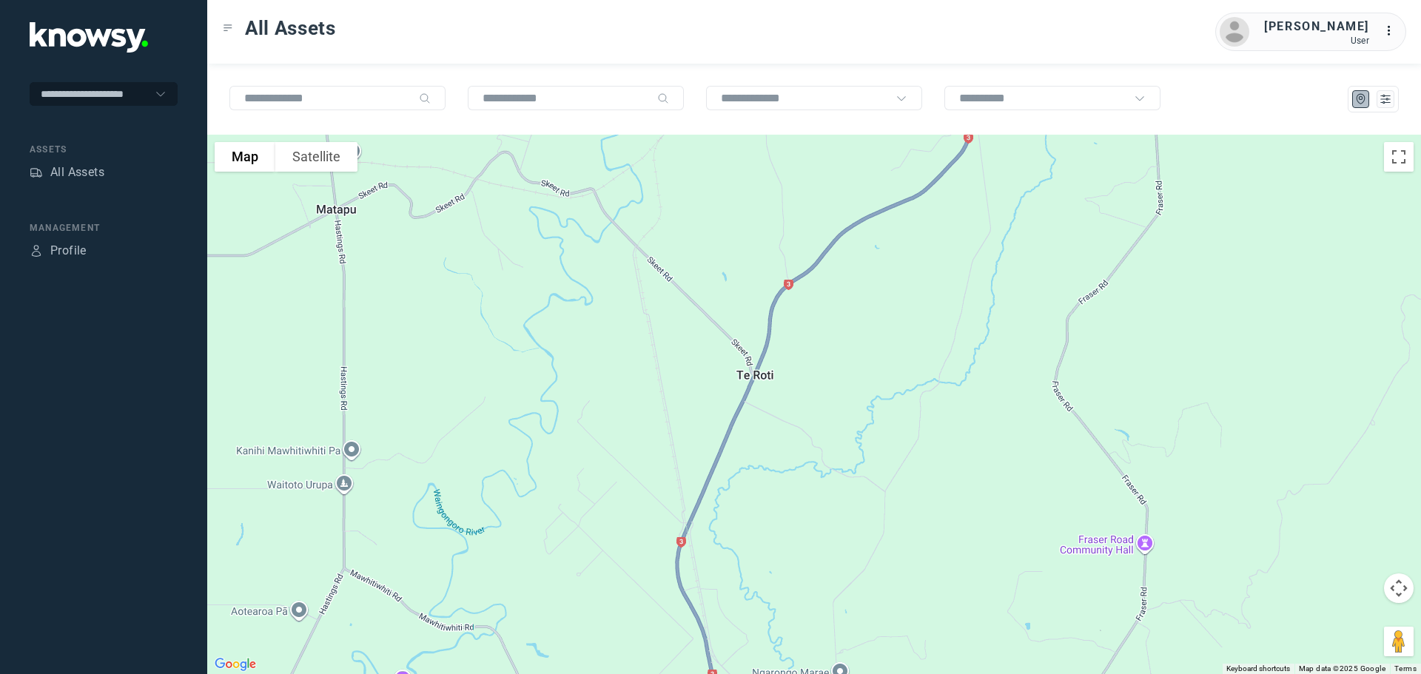
drag, startPoint x: 617, startPoint y: 392, endPoint x: 618, endPoint y: 554, distance: 162.1
click at [620, 553] on div at bounding box center [814, 405] width 1214 height 540
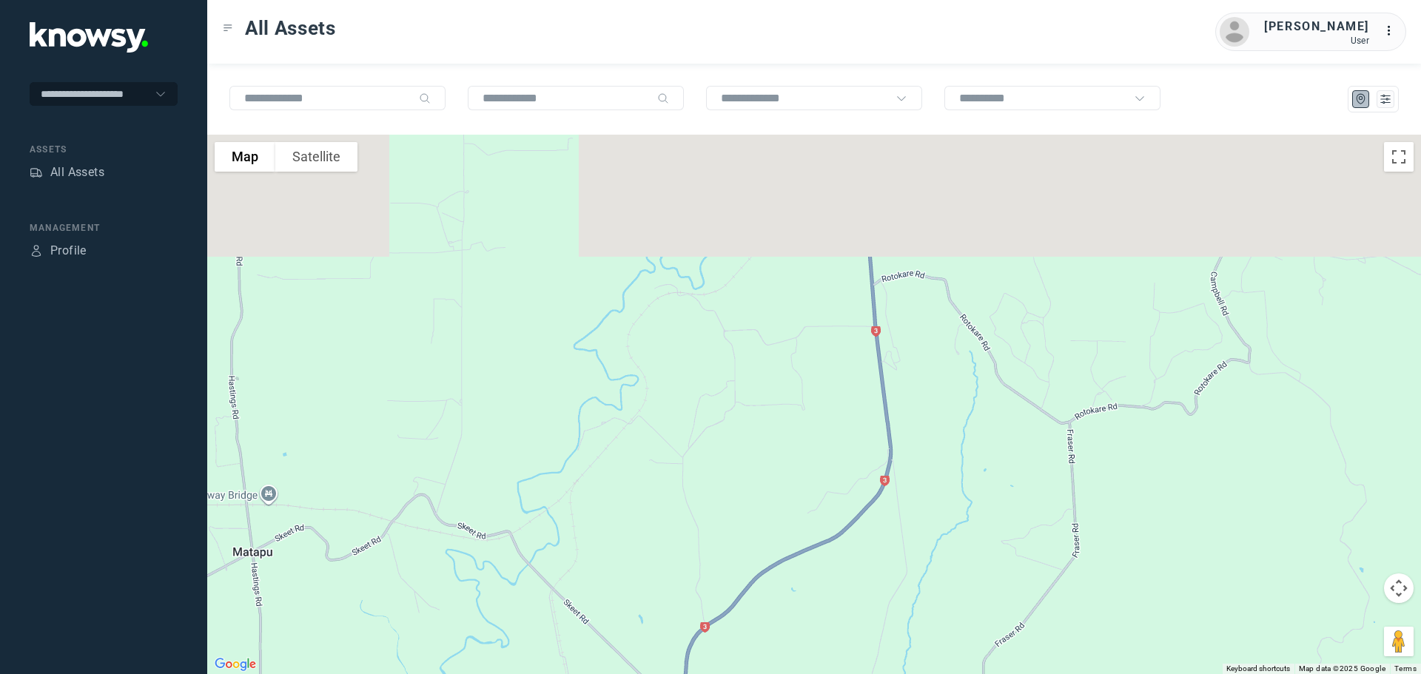
drag, startPoint x: 631, startPoint y: 403, endPoint x: 555, endPoint y: 610, distance: 220.9
click at [552, 617] on div at bounding box center [814, 405] width 1214 height 540
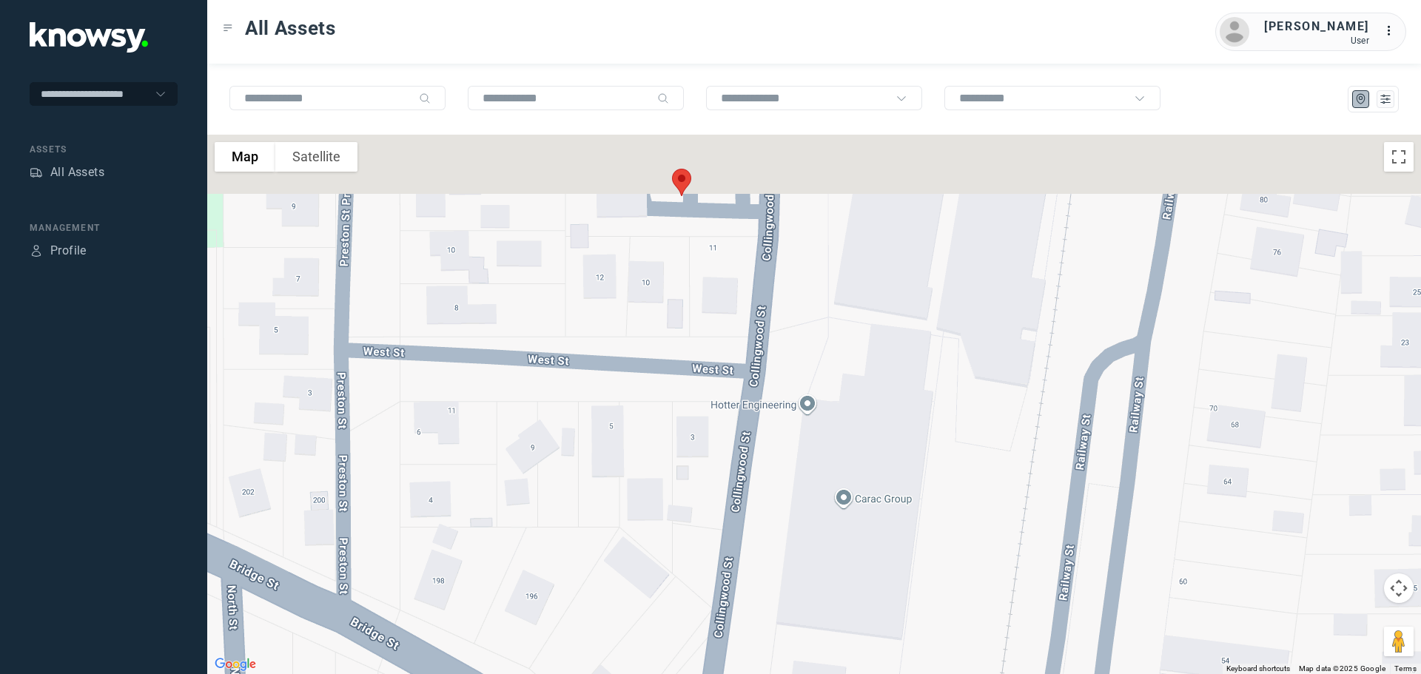
drag, startPoint x: 671, startPoint y: 211, endPoint x: 662, endPoint y: 418, distance: 206.8
click at [662, 418] on div at bounding box center [814, 405] width 1214 height 540
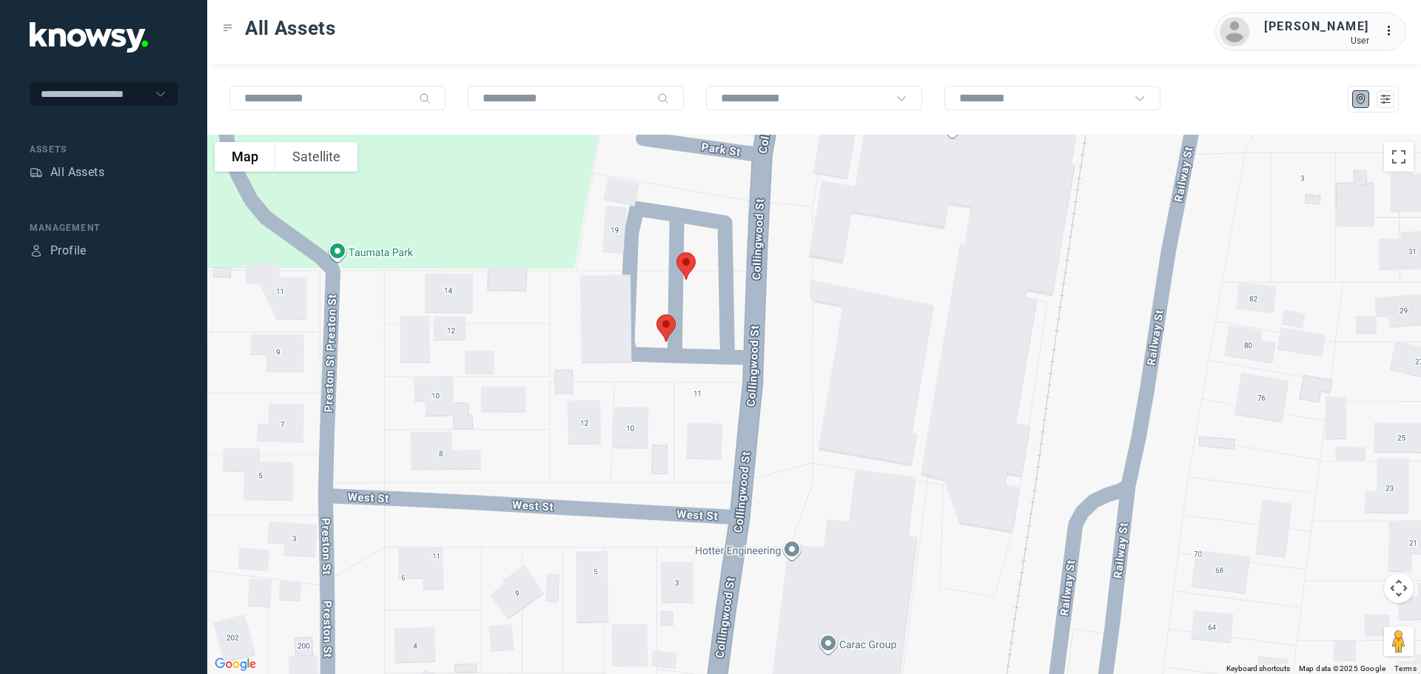
click at [689, 264] on img at bounding box center [686, 266] width 31 height 39
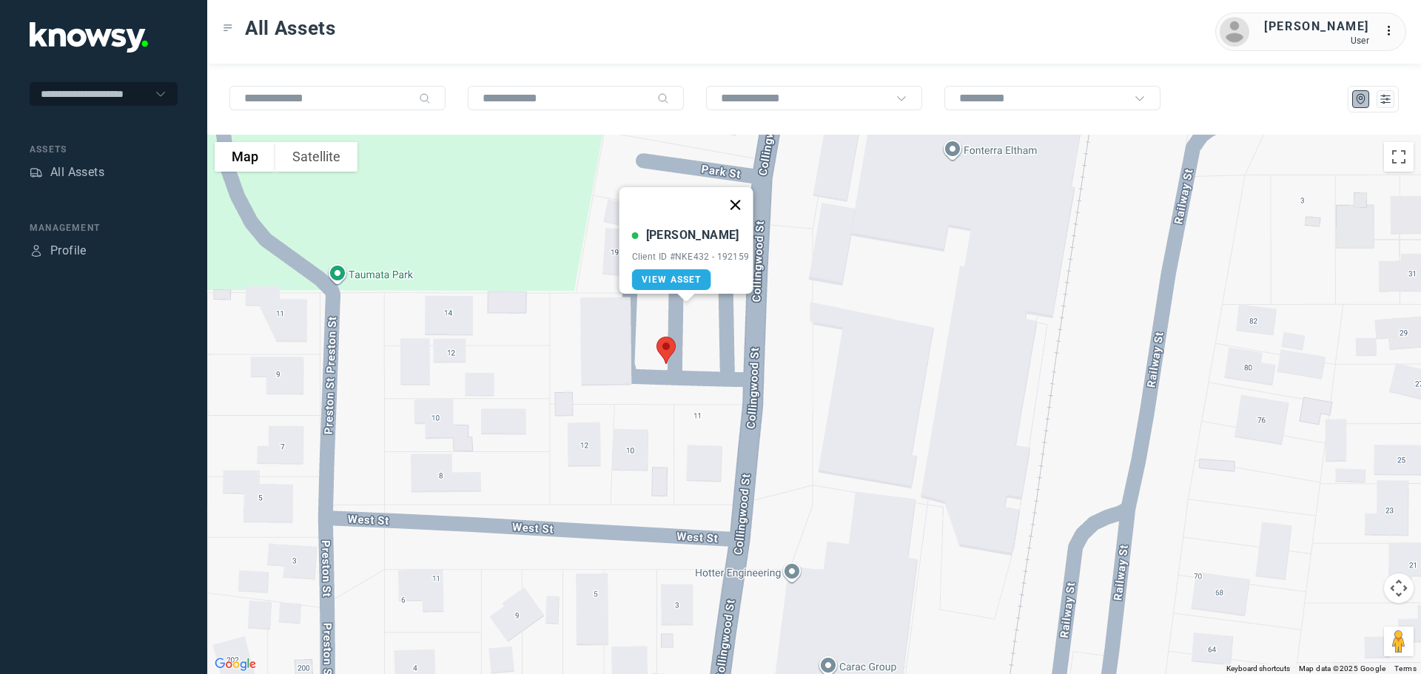
click at [743, 192] on button "Close" at bounding box center [735, 205] width 36 height 36
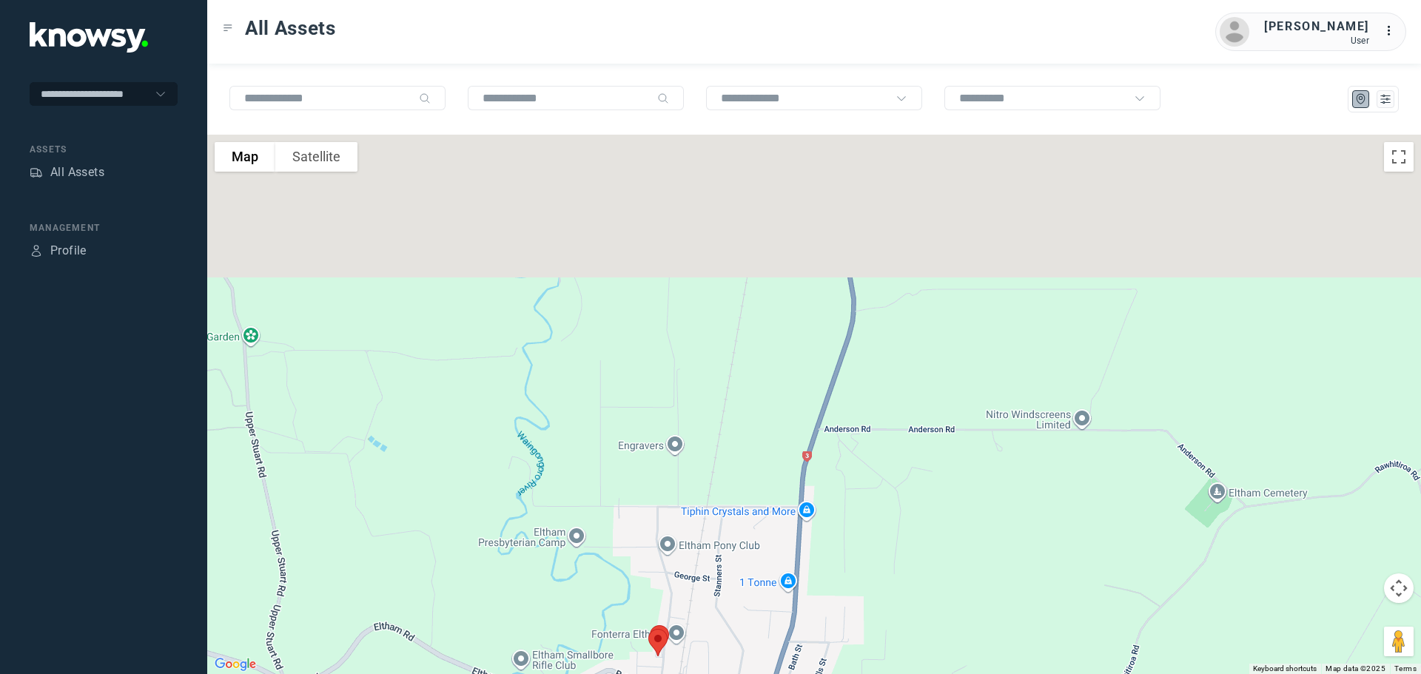
drag, startPoint x: 660, startPoint y: 341, endPoint x: 609, endPoint y: 578, distance: 242.5
click at [610, 586] on div at bounding box center [814, 405] width 1214 height 540
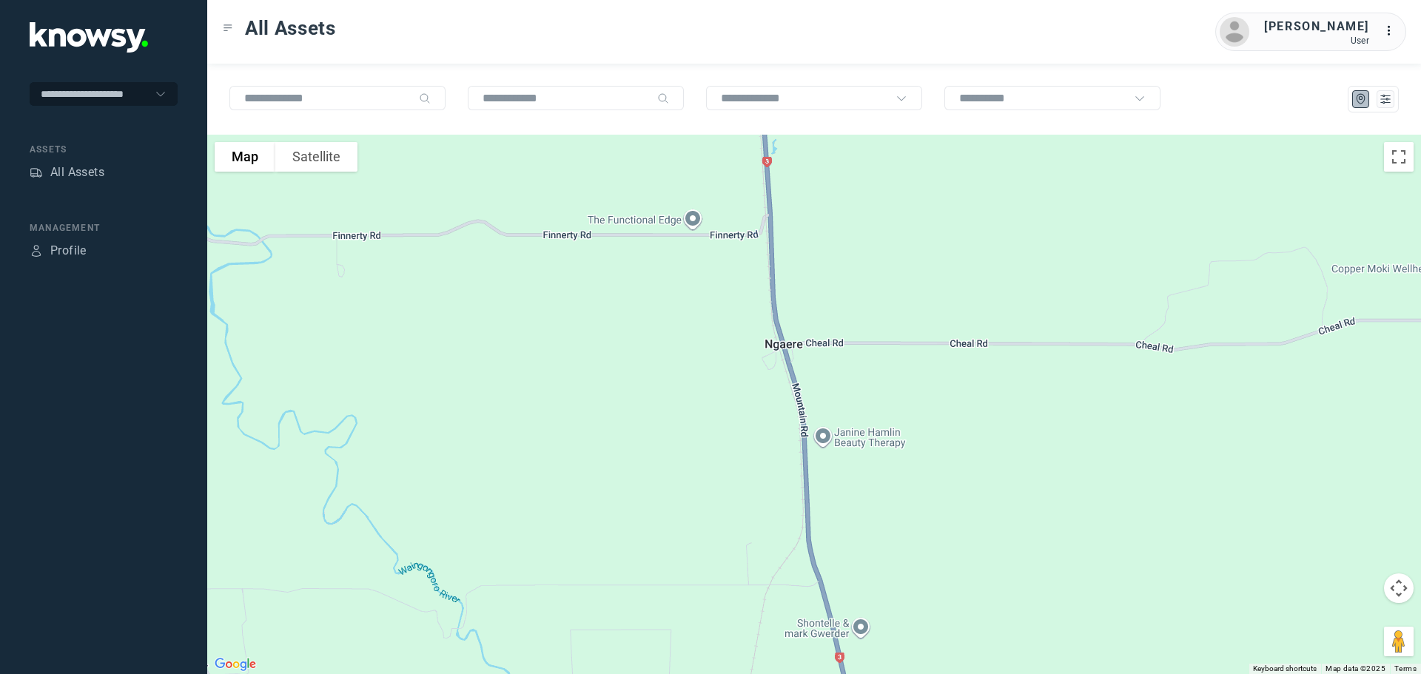
drag, startPoint x: 671, startPoint y: 643, endPoint x: 670, endPoint y: 672, distance: 28.9
click at [670, 672] on div at bounding box center [814, 405] width 1214 height 540
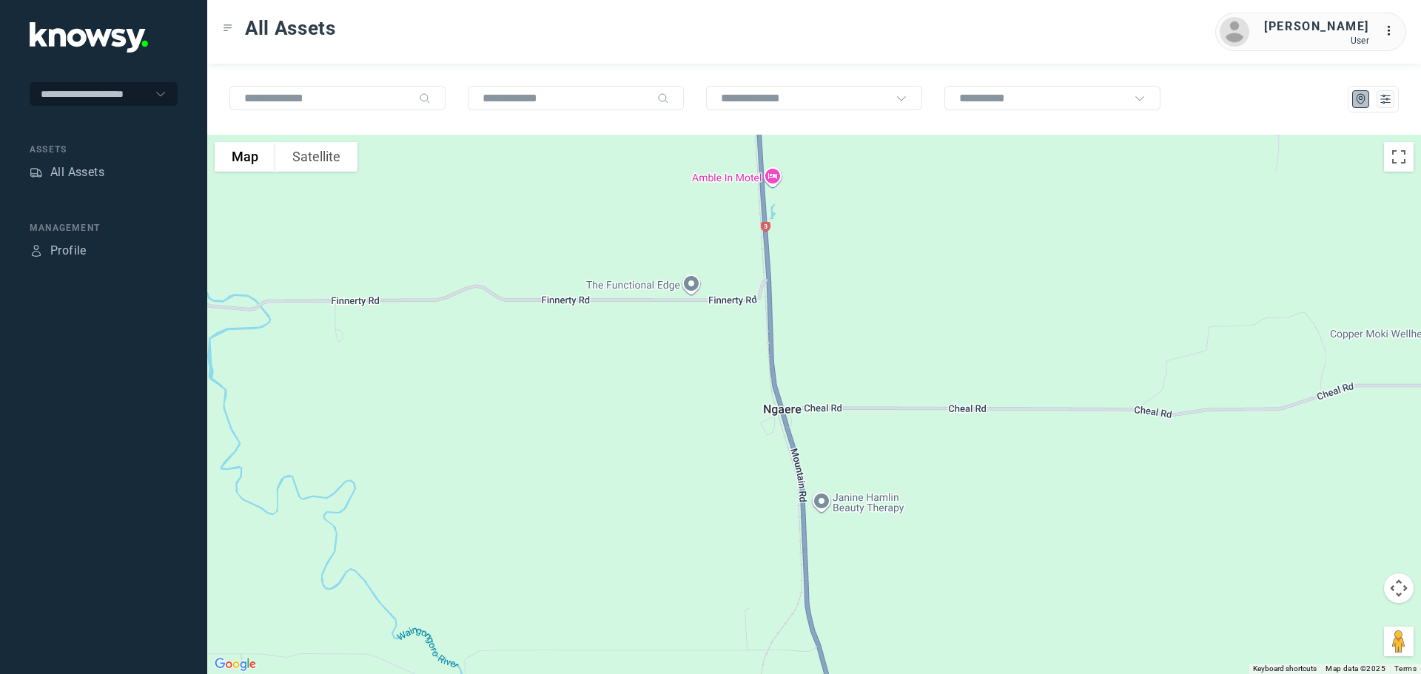
drag, startPoint x: 671, startPoint y: 577, endPoint x: 671, endPoint y: 648, distance: 70.3
click at [671, 648] on div at bounding box center [814, 405] width 1214 height 540
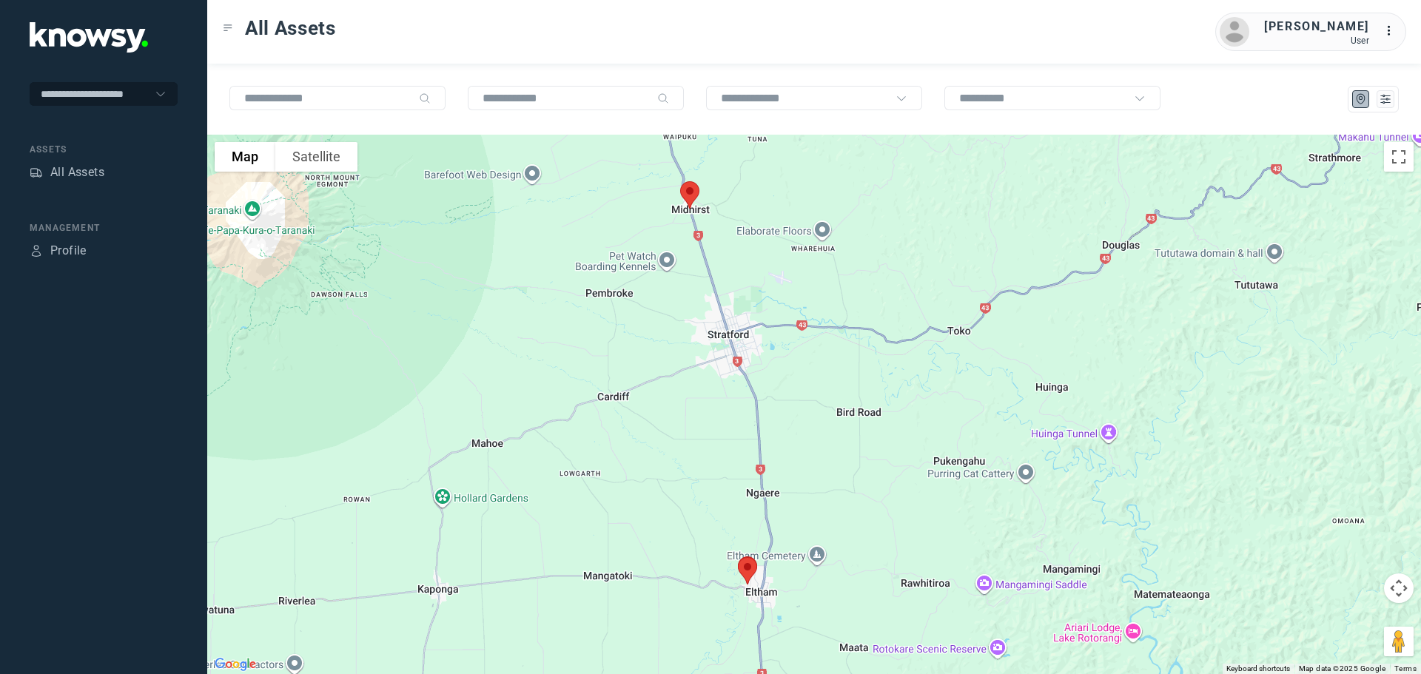
drag, startPoint x: 672, startPoint y: 357, endPoint x: 652, endPoint y: 612, distance: 256.2
click at [652, 612] on div at bounding box center [814, 405] width 1214 height 540
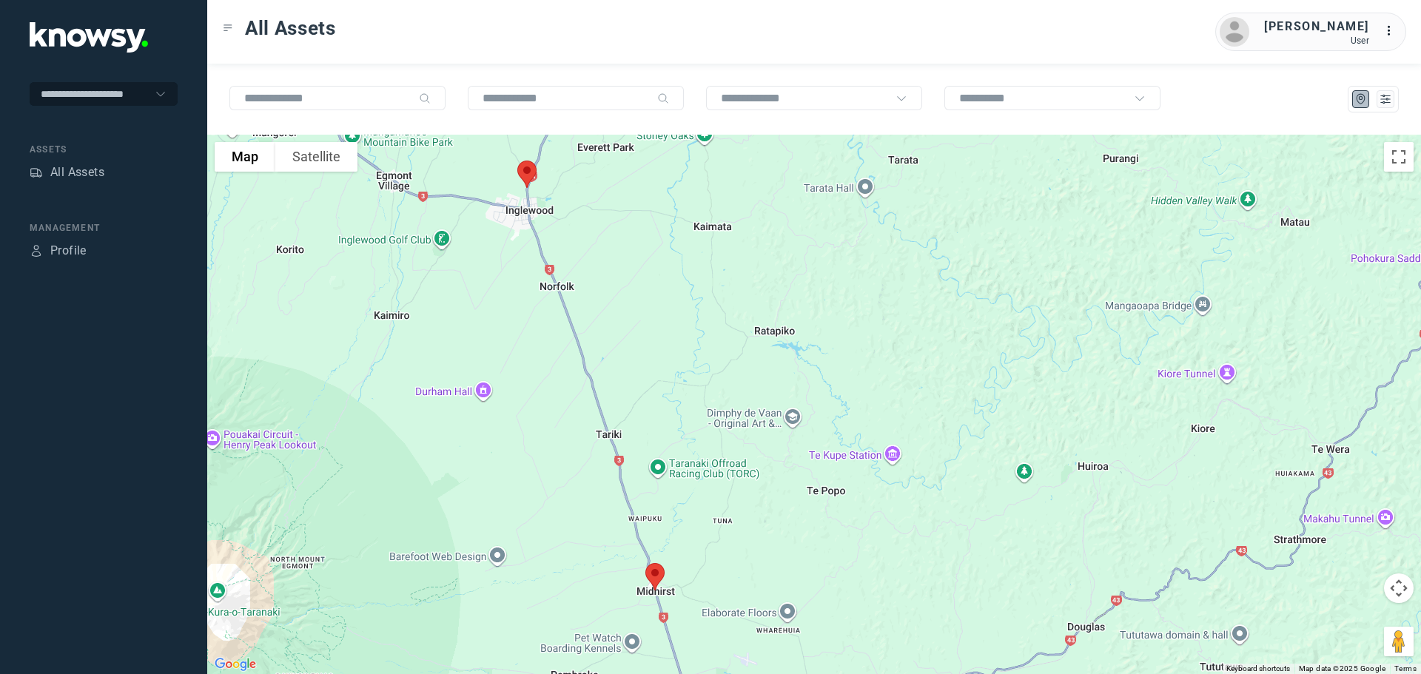
click at [654, 566] on img at bounding box center [655, 576] width 31 height 39
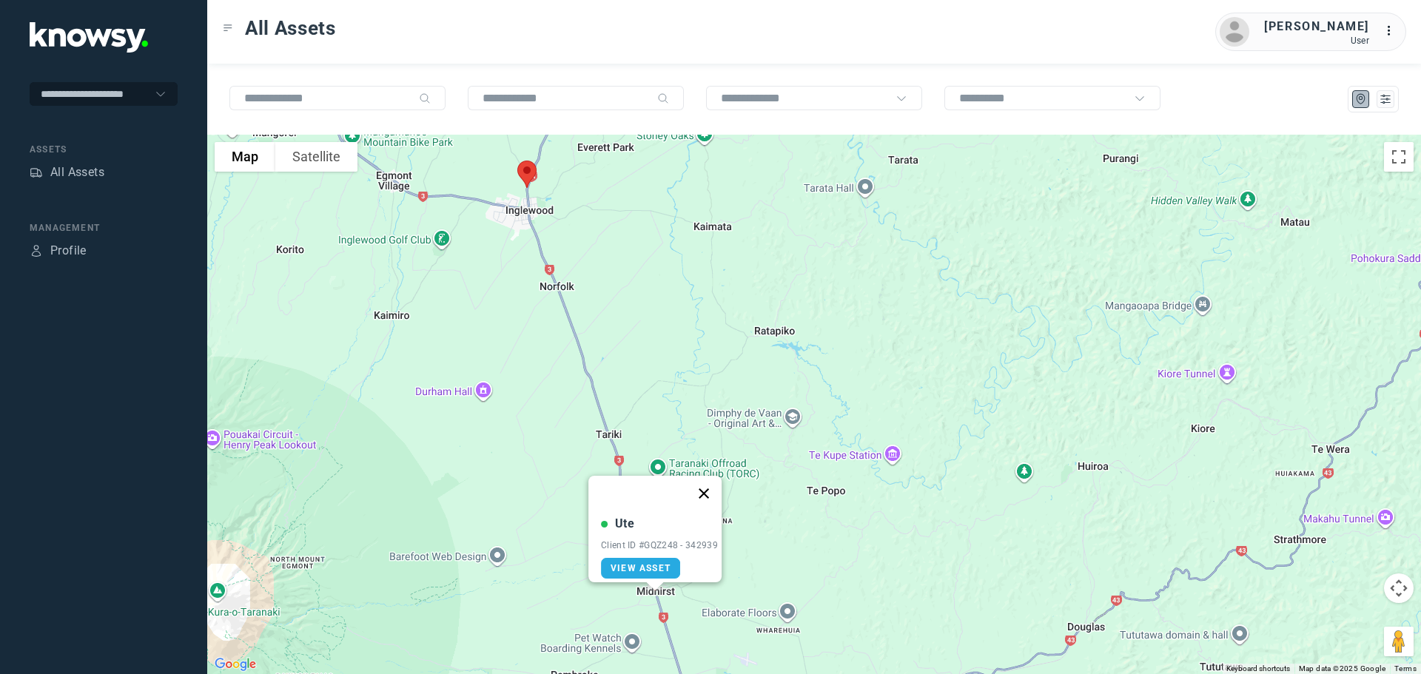
click at [710, 484] on button "Close" at bounding box center [704, 494] width 36 height 36
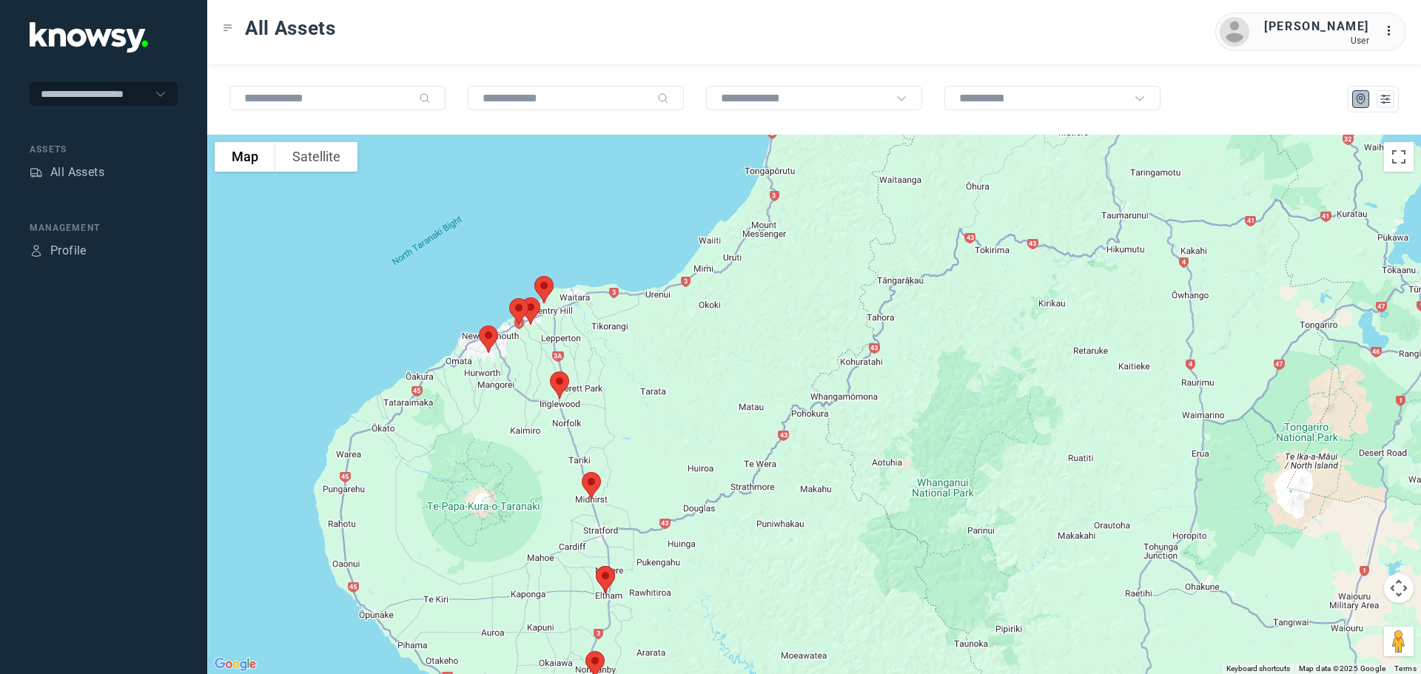
click at [538, 283] on img at bounding box center [544, 289] width 31 height 39
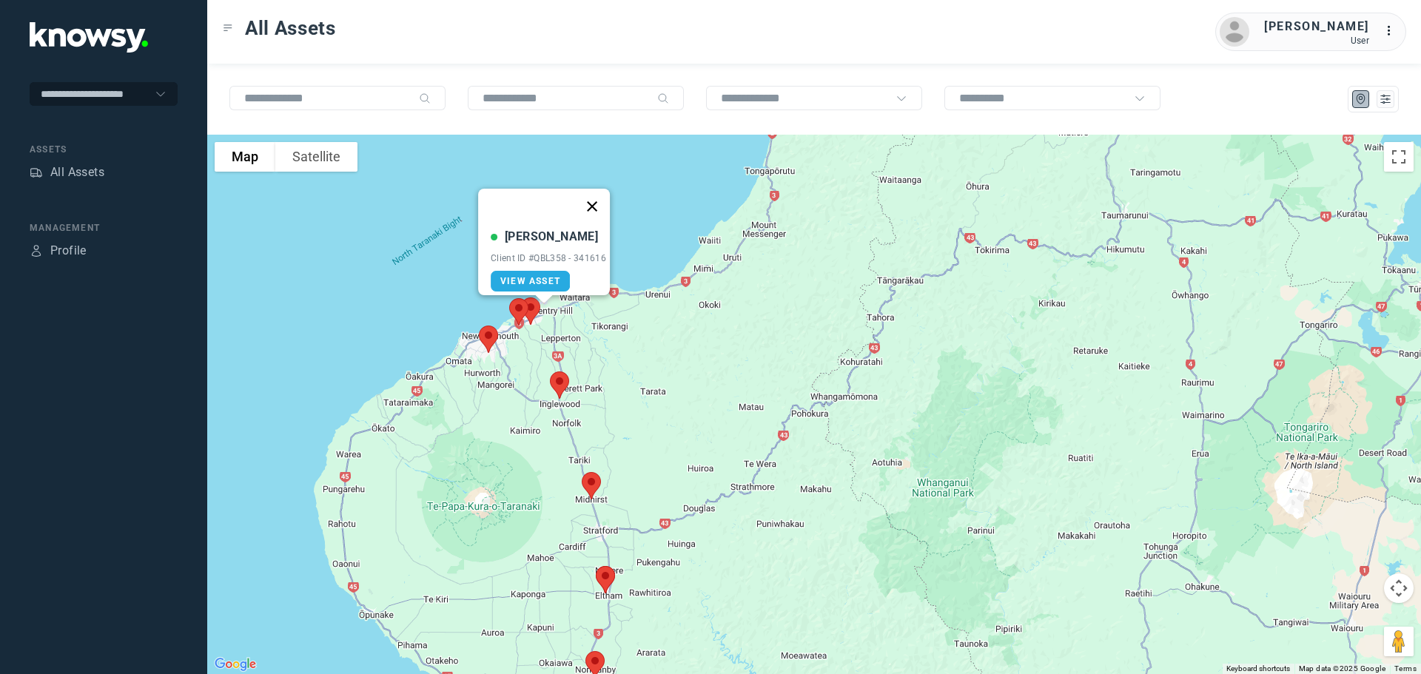
click at [605, 194] on button "Close" at bounding box center [592, 207] width 36 height 36
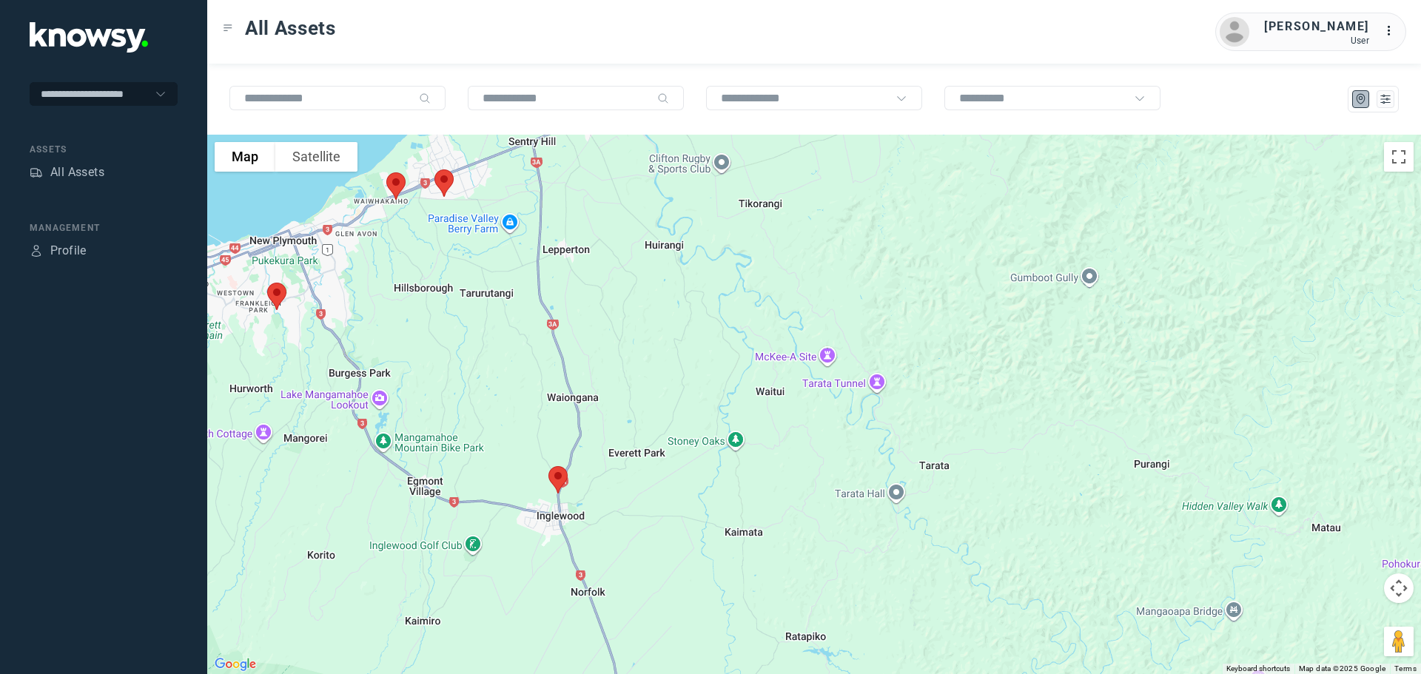
drag, startPoint x: 441, startPoint y: 343, endPoint x: 671, endPoint y: 372, distance: 231.3
click at [671, 372] on div at bounding box center [814, 405] width 1214 height 540
